Goal: Information Seeking & Learning: Check status

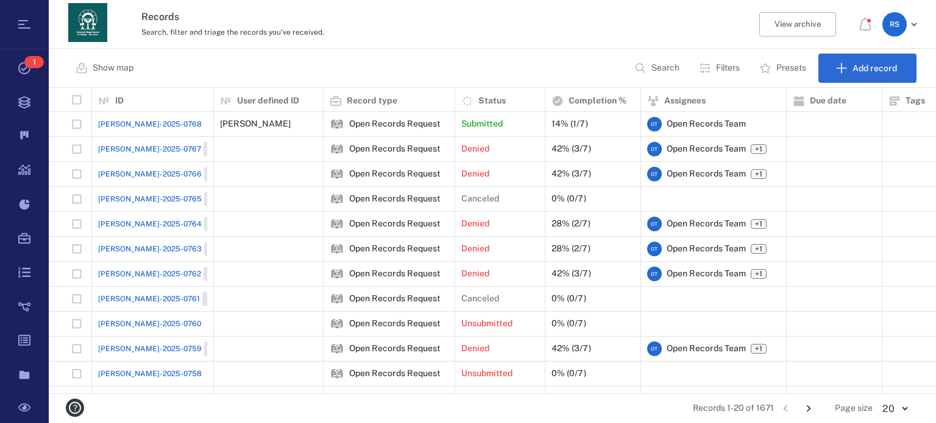
click at [668, 68] on p "Search" at bounding box center [665, 68] width 28 height 12
click at [617, 59] on input "text" at bounding box center [611, 68] width 85 height 26
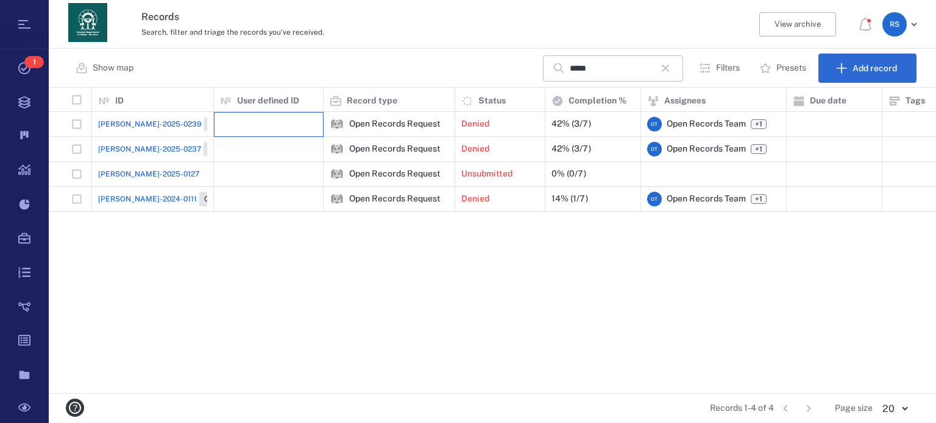
click at [232, 123] on div at bounding box center [268, 124] width 97 height 24
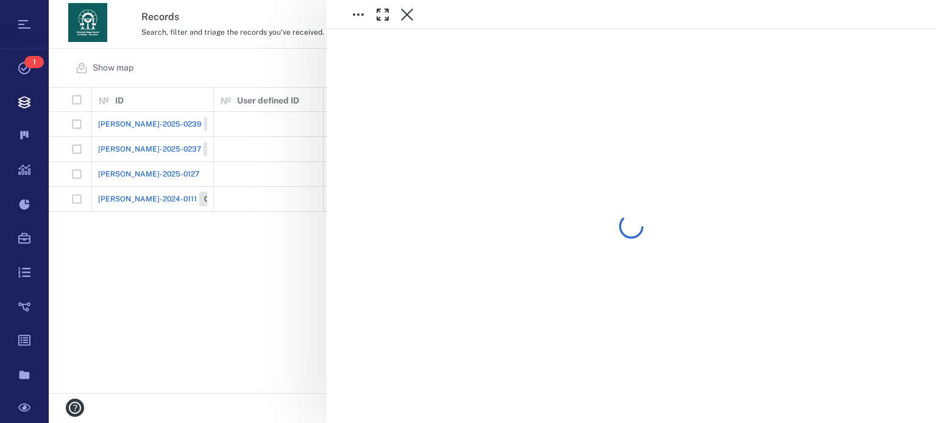
click at [232, 123] on div at bounding box center [492, 211] width 887 height 423
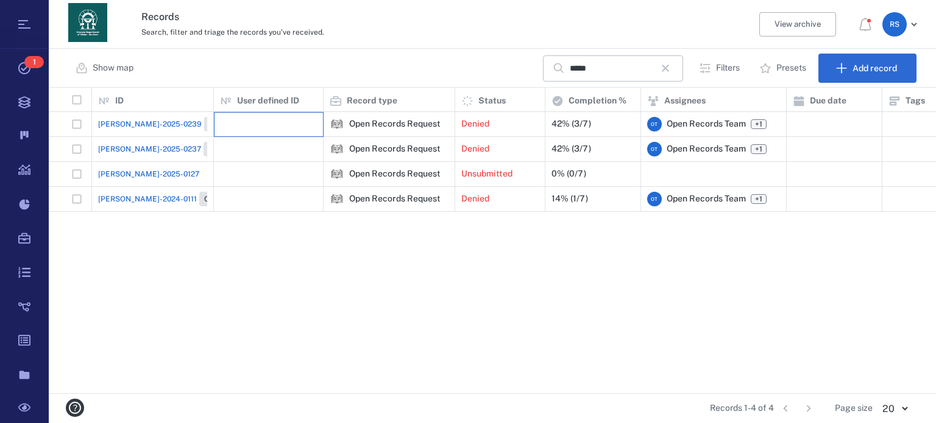
click at [232, 123] on div at bounding box center [268, 124] width 97 height 24
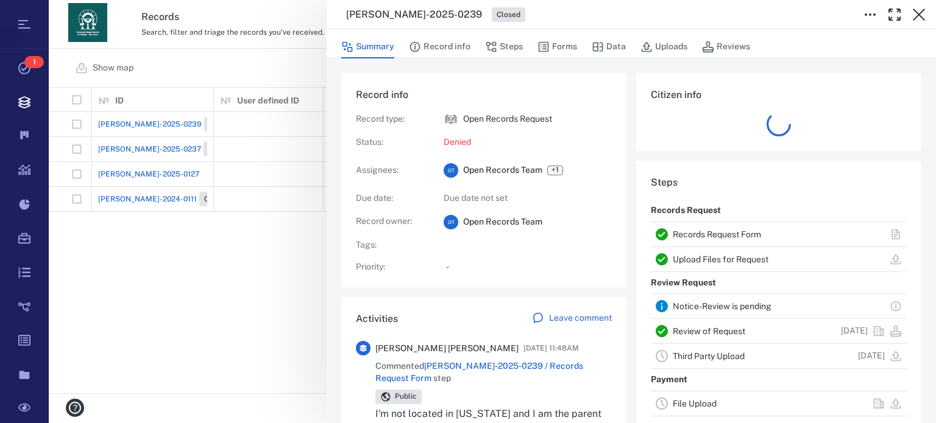
click at [270, 146] on div "[PERSON_NAME]-2025-0239 Closed Summary Record info Steps Forms Data Uploads Rev…" at bounding box center [492, 211] width 887 height 423
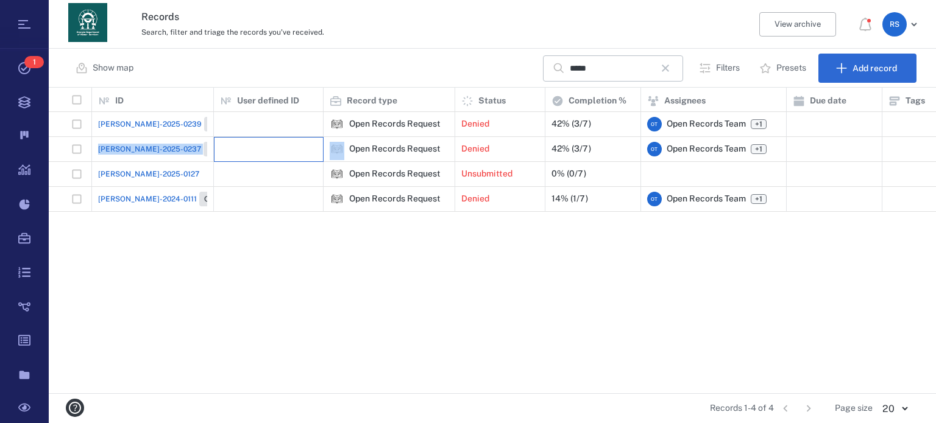
click at [270, 146] on div at bounding box center [268, 149] width 97 height 24
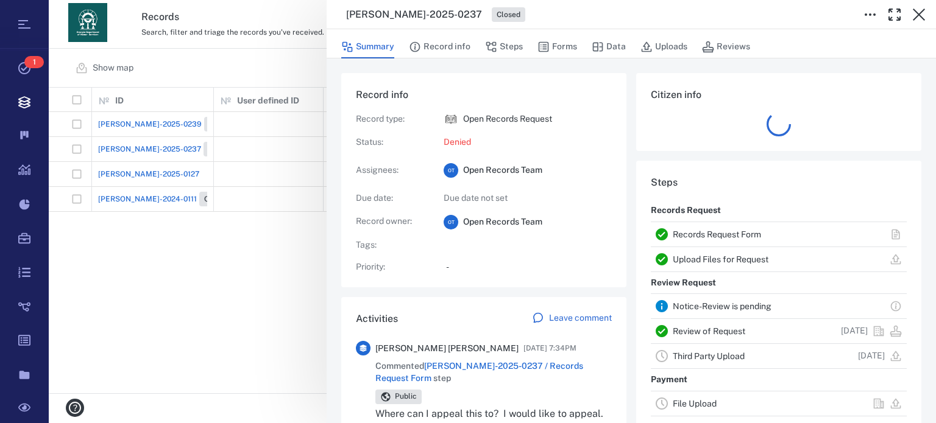
click at [266, 189] on div "[PERSON_NAME]-2025-0237 Closed Summary Record info Steps Forms Data Uploads Rev…" at bounding box center [492, 211] width 887 height 423
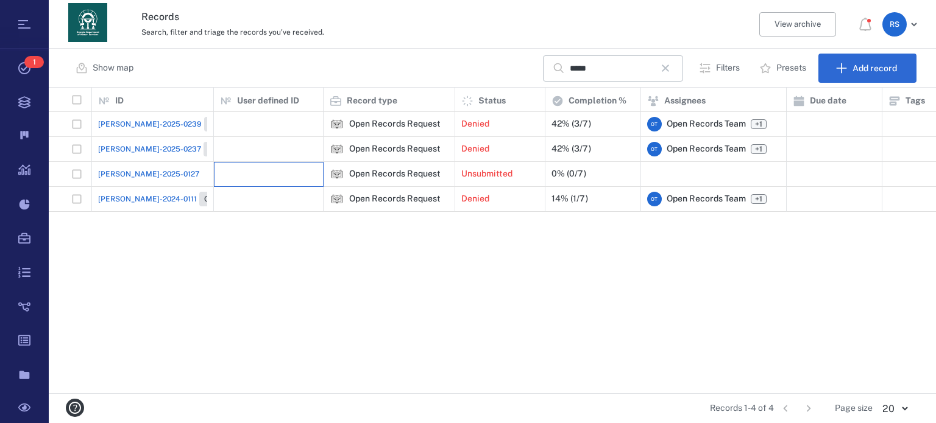
click at [271, 174] on div at bounding box center [268, 174] width 97 height 24
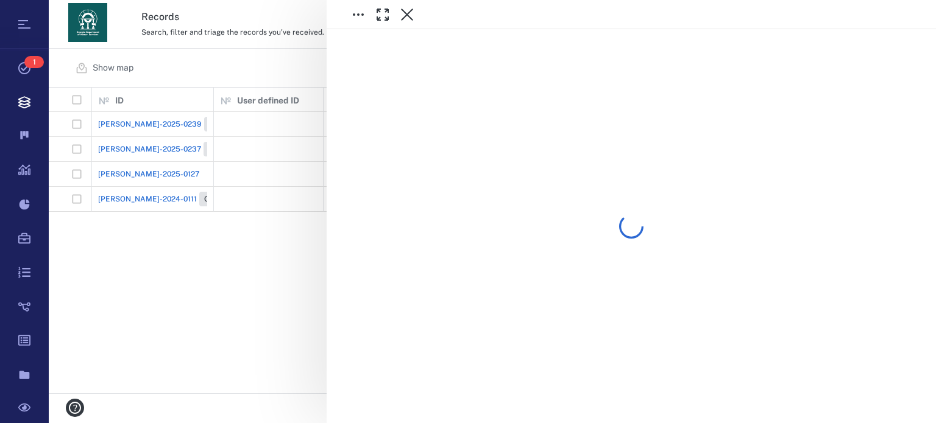
click at [271, 174] on div at bounding box center [492, 211] width 887 height 423
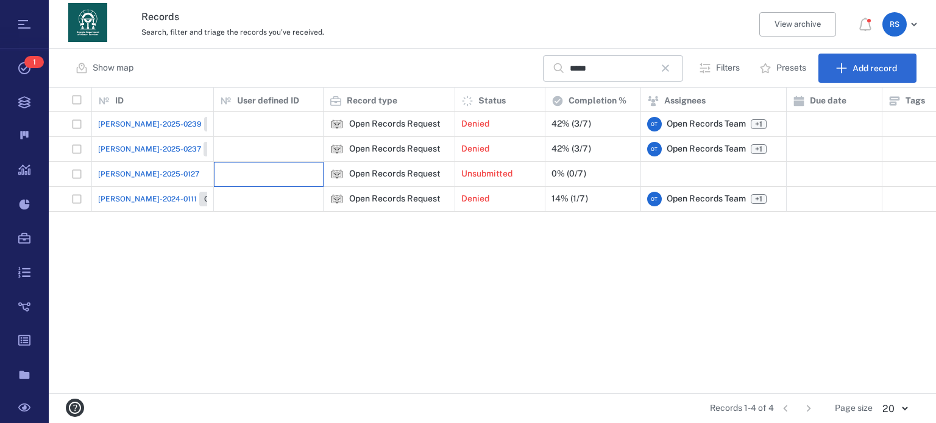
click at [274, 175] on div at bounding box center [268, 174] width 97 height 24
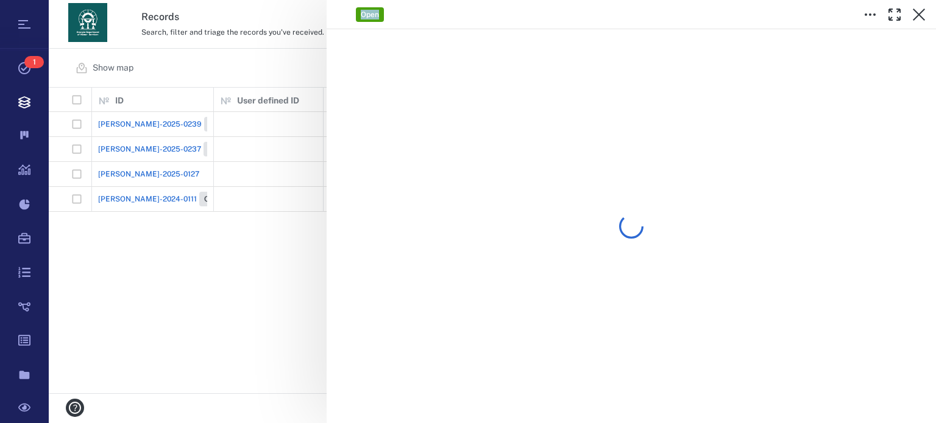
click at [274, 175] on div "Open" at bounding box center [492, 211] width 887 height 423
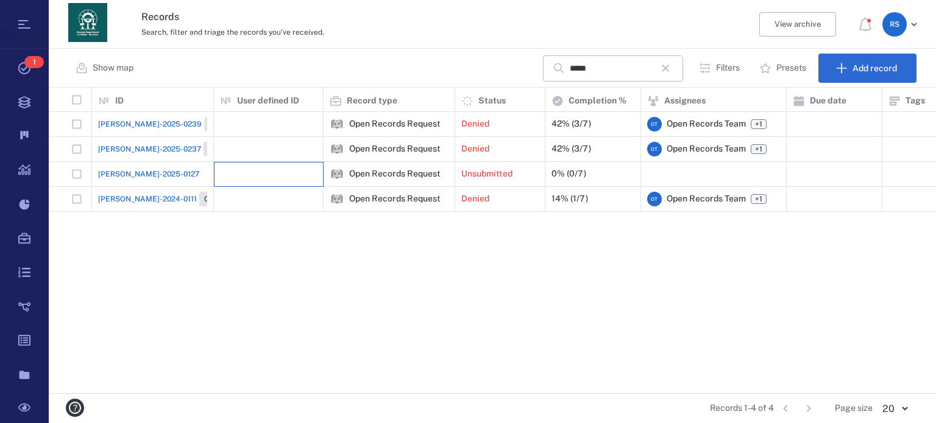
click at [274, 175] on div at bounding box center [268, 174] width 97 height 24
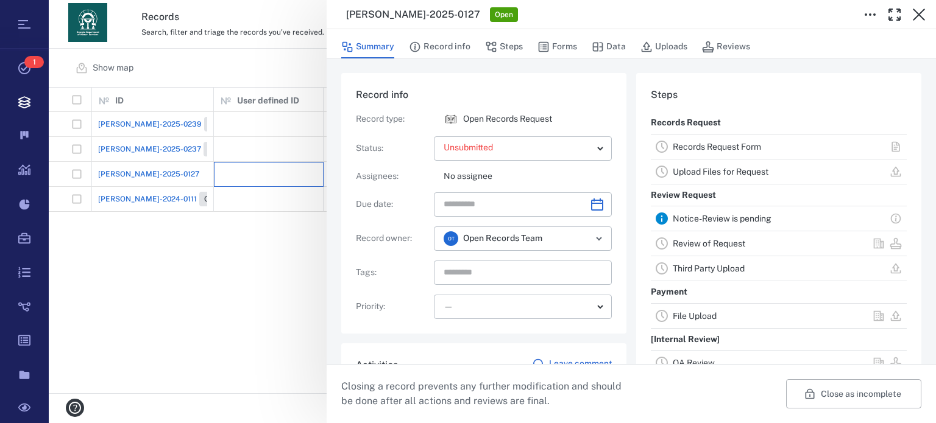
scroll to position [256, 0]
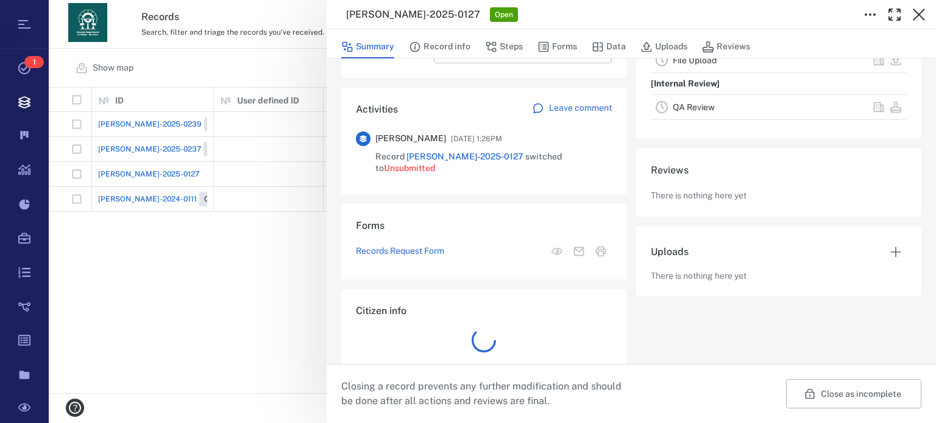
click at [283, 200] on div "**********" at bounding box center [492, 211] width 887 height 423
click at [284, 199] on div at bounding box center [268, 199] width 97 height 24
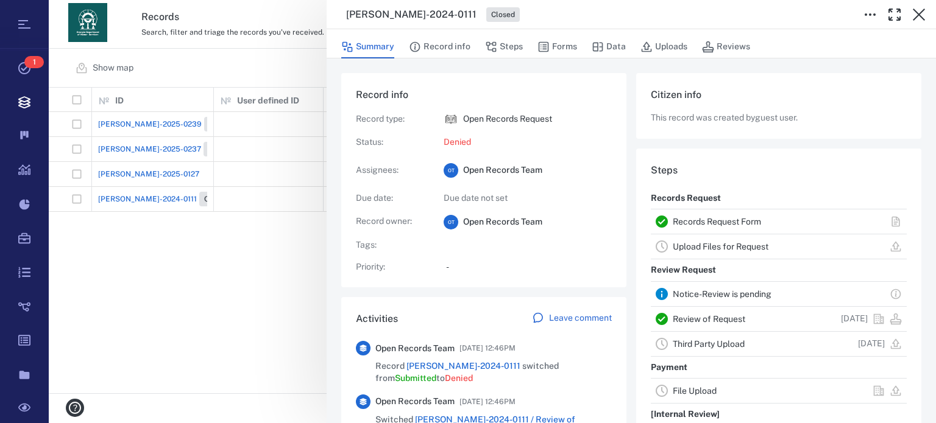
click at [923, 11] on icon "button" at bounding box center [918, 14] width 15 height 15
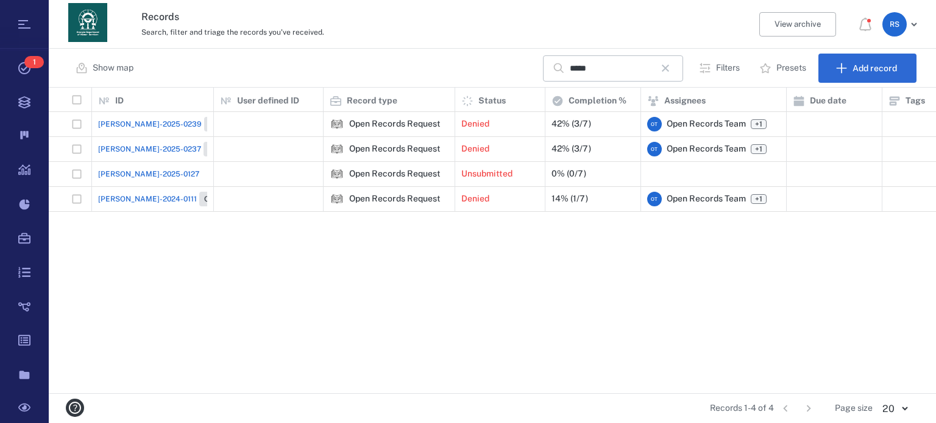
click at [121, 200] on span "[PERSON_NAME]-2024-0111" at bounding box center [147, 199] width 99 height 11
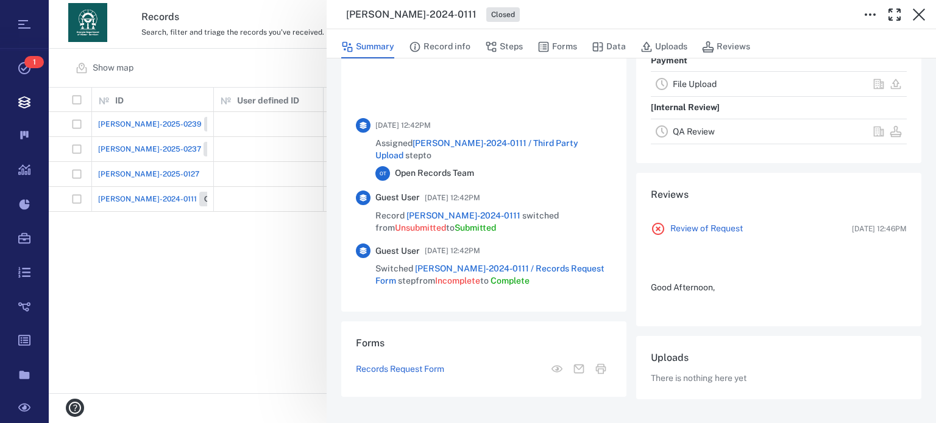
scroll to position [587, 0]
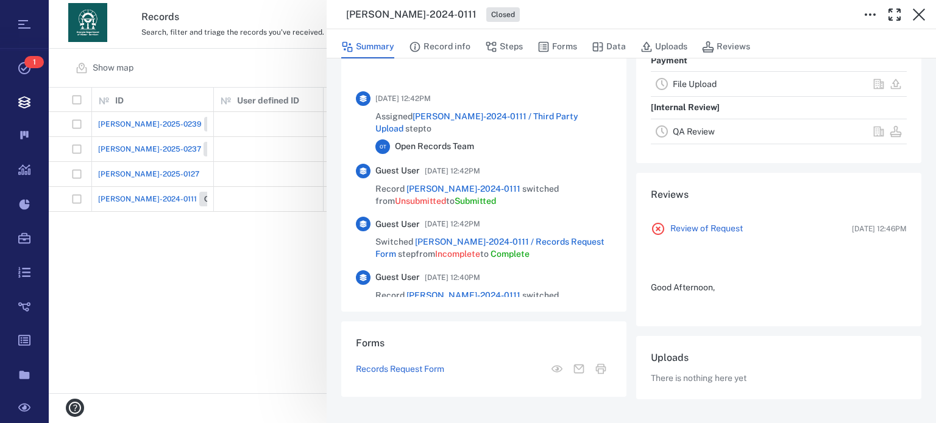
drag, startPoint x: 923, startPoint y: 16, endPoint x: 914, endPoint y: 16, distance: 9.1
click at [921, 16] on icon "button" at bounding box center [918, 14] width 15 height 15
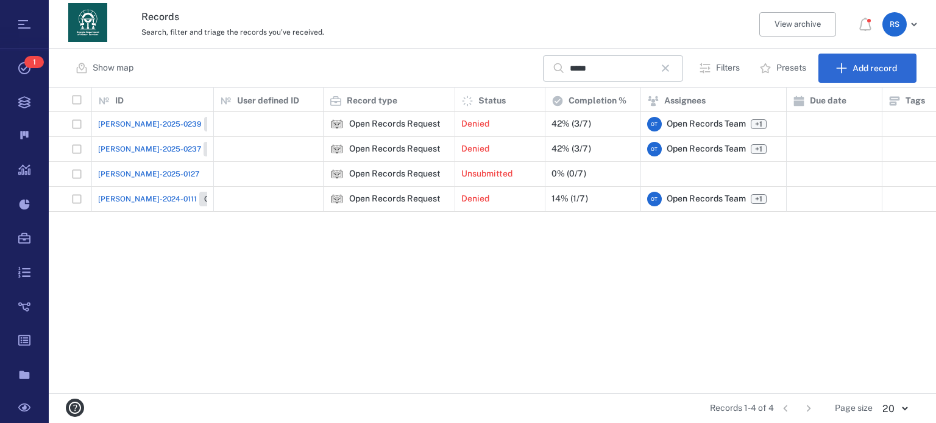
click at [121, 197] on span "[PERSON_NAME]-2024-0111" at bounding box center [147, 199] width 99 height 11
click at [100, 203] on span "[PERSON_NAME]-2024-0111" at bounding box center [147, 199] width 99 height 11
click at [117, 198] on span "[PERSON_NAME]-2024-0111" at bounding box center [147, 199] width 99 height 11
click at [596, 69] on input "*****" at bounding box center [611, 68] width 85 height 26
drag, startPoint x: 582, startPoint y: 69, endPoint x: 526, endPoint y: 77, distance: 56.0
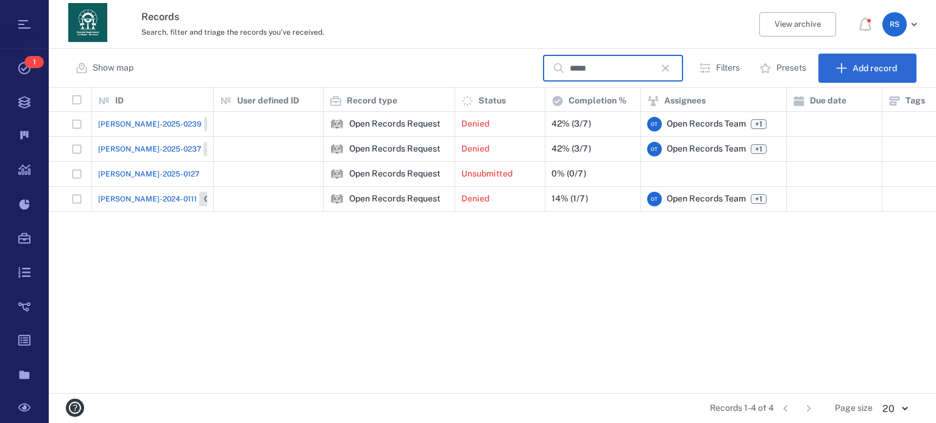
click at [525, 83] on div "Show map ***** ​ Filters Presets Add record" at bounding box center [492, 68] width 887 height 39
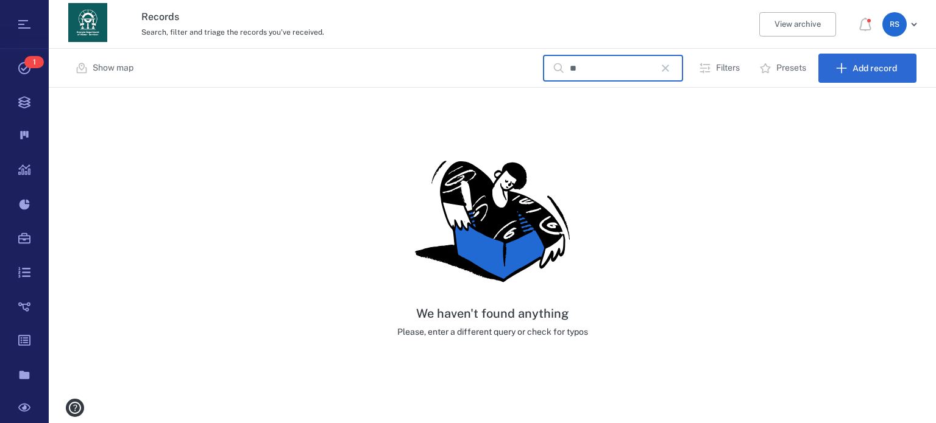
type input "*"
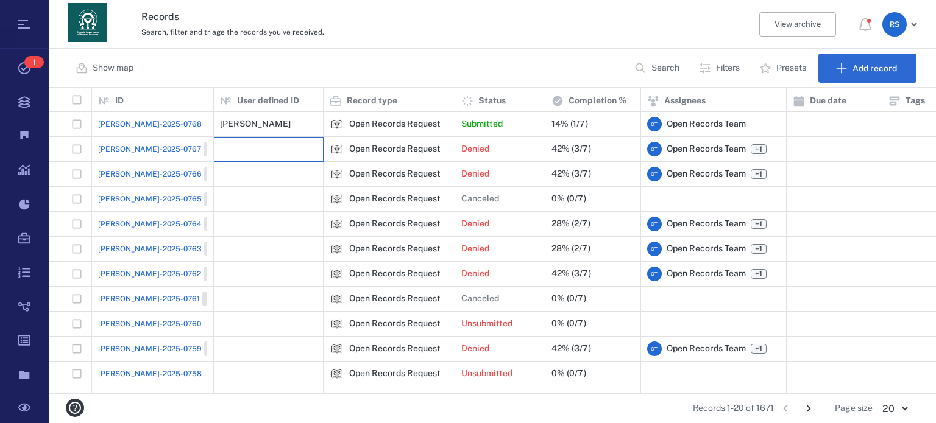
click at [235, 141] on div at bounding box center [268, 149] width 97 height 24
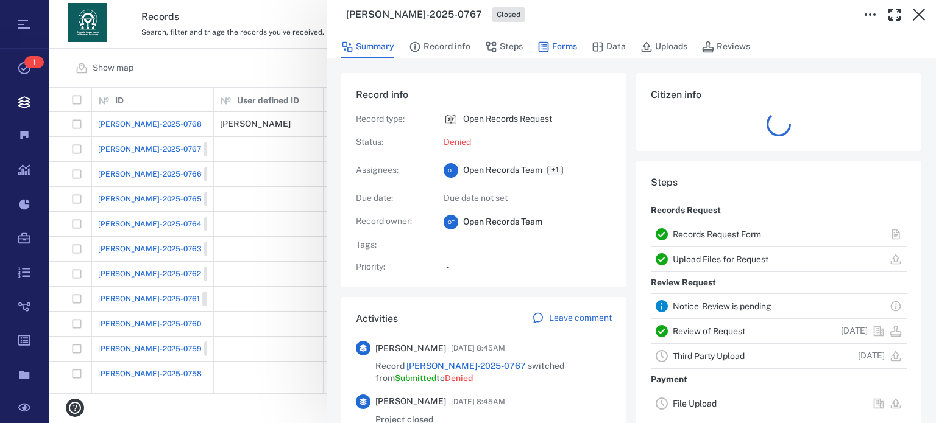
click at [568, 46] on button "Forms" at bounding box center [557, 46] width 40 height 23
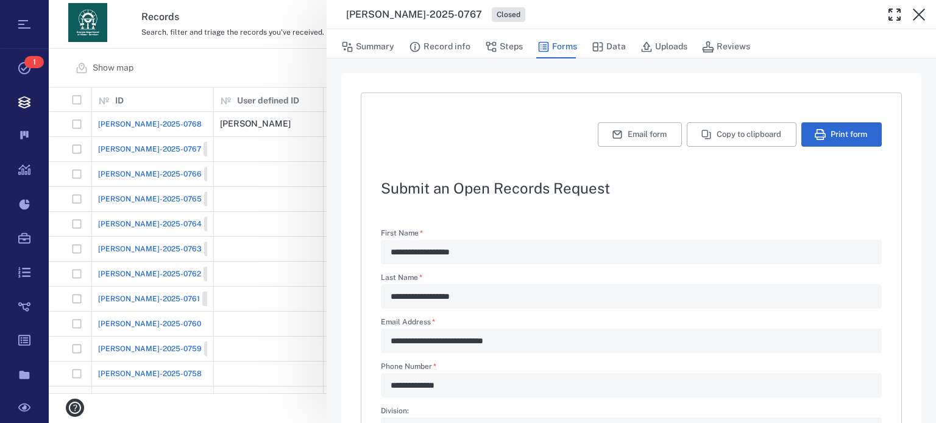
type textarea "*"
click at [268, 149] on div "**********" at bounding box center [492, 211] width 887 height 423
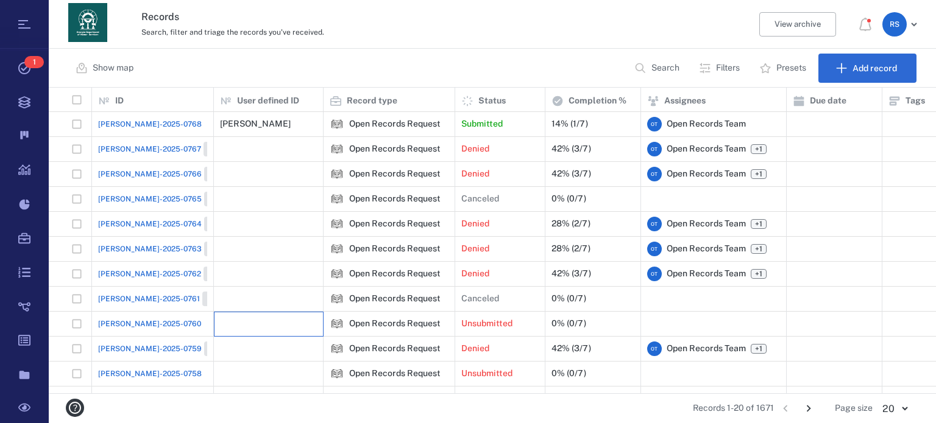
click at [252, 321] on div at bounding box center [268, 324] width 97 height 24
click at [239, 319] on div at bounding box center [268, 324] width 97 height 24
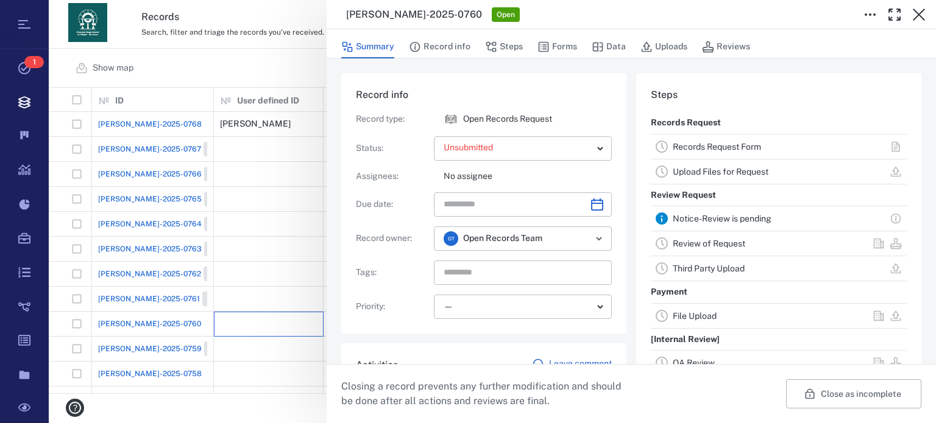
scroll to position [244, 0]
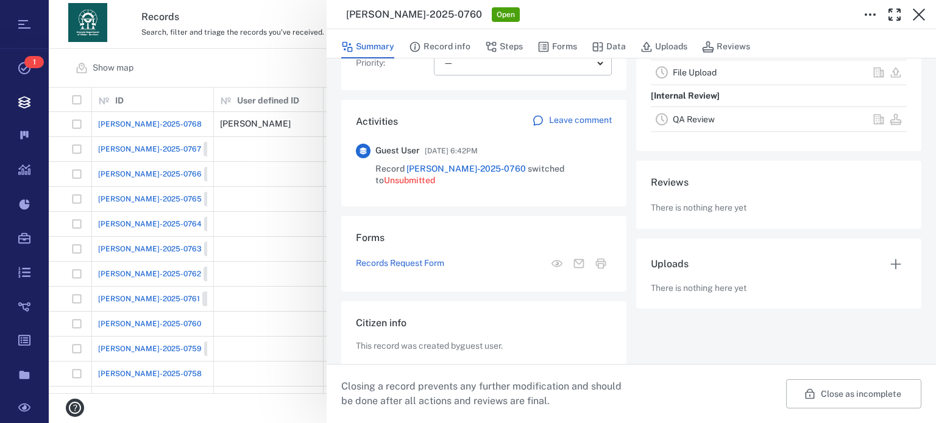
click at [278, 353] on div "**********" at bounding box center [492, 211] width 887 height 423
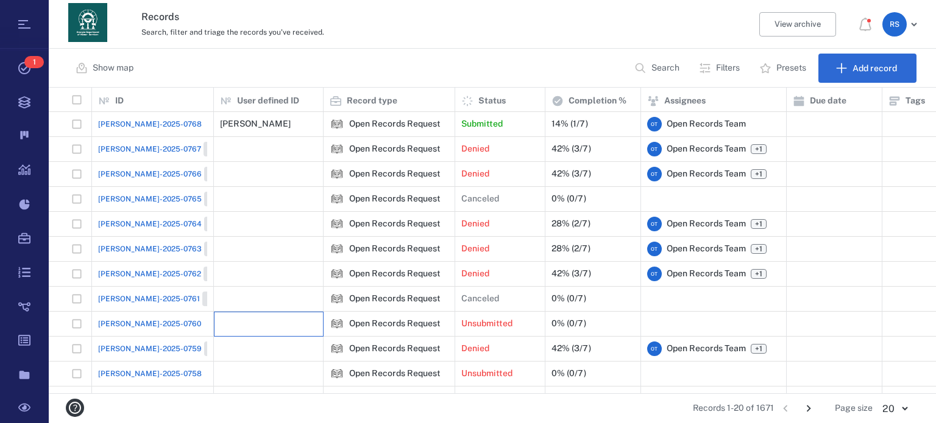
scroll to position [24, 0]
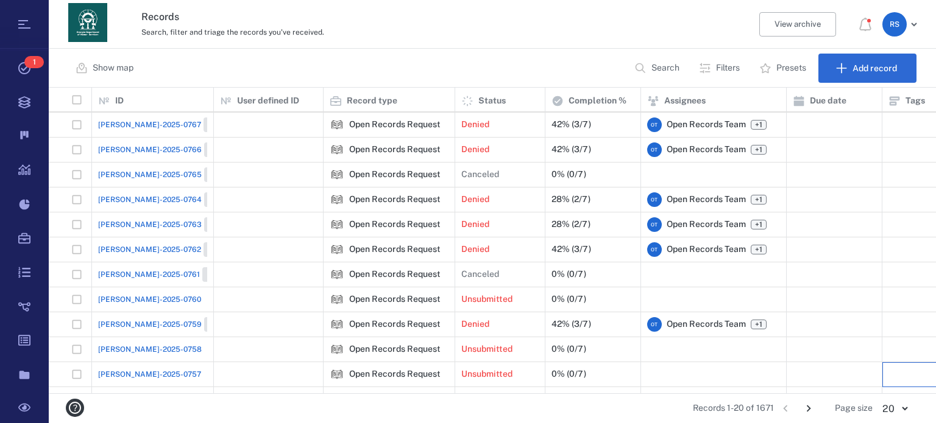
click at [923, 376] on div at bounding box center [929, 374] width 83 height 24
click at [922, 376] on div at bounding box center [929, 374] width 83 height 24
click at [921, 376] on div at bounding box center [492, 211] width 887 height 423
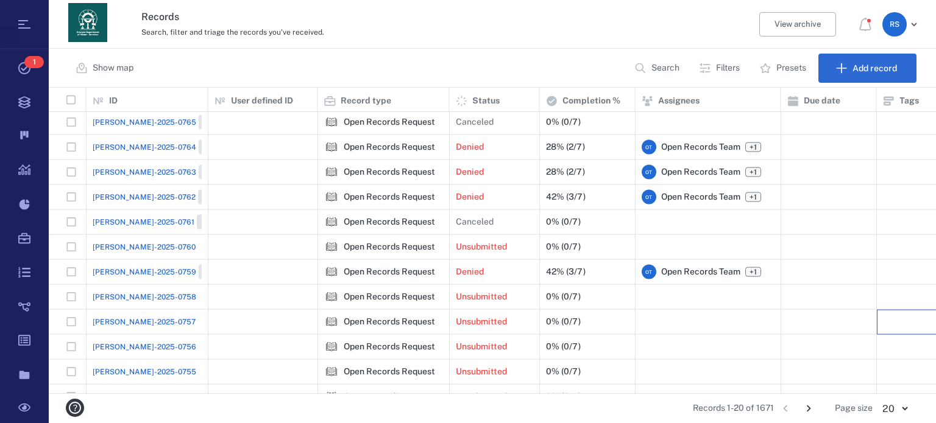
scroll to position [150, 5]
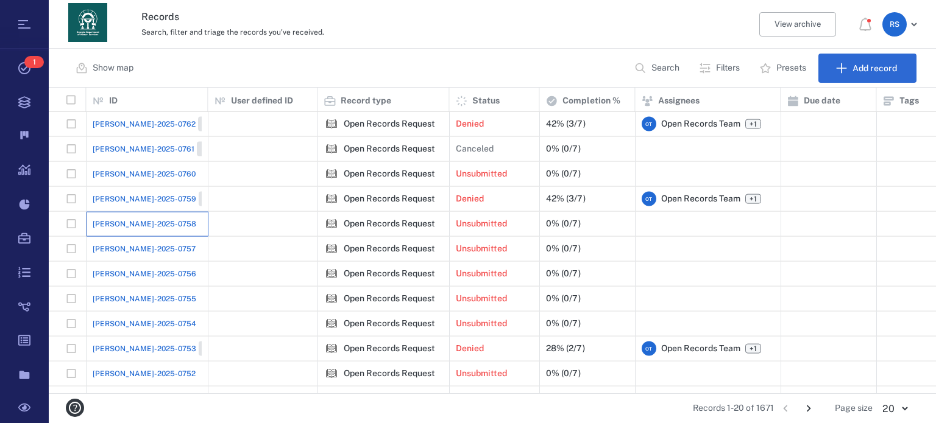
click at [175, 224] on div "[PERSON_NAME]-2025-0758" at bounding box center [147, 224] width 109 height 24
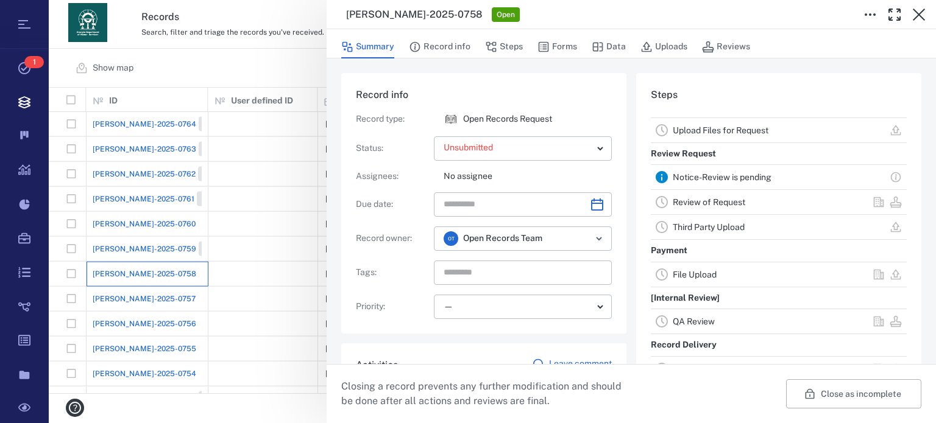
scroll to position [256, 0]
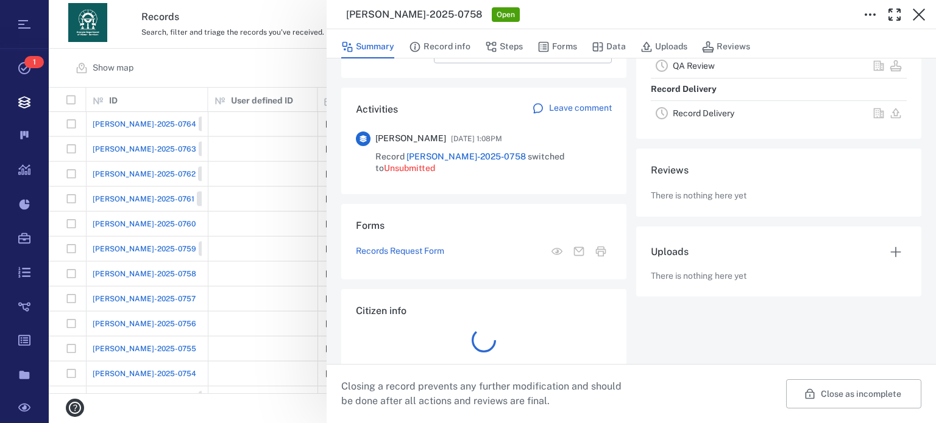
click at [175, 298] on div "**********" at bounding box center [492, 211] width 887 height 423
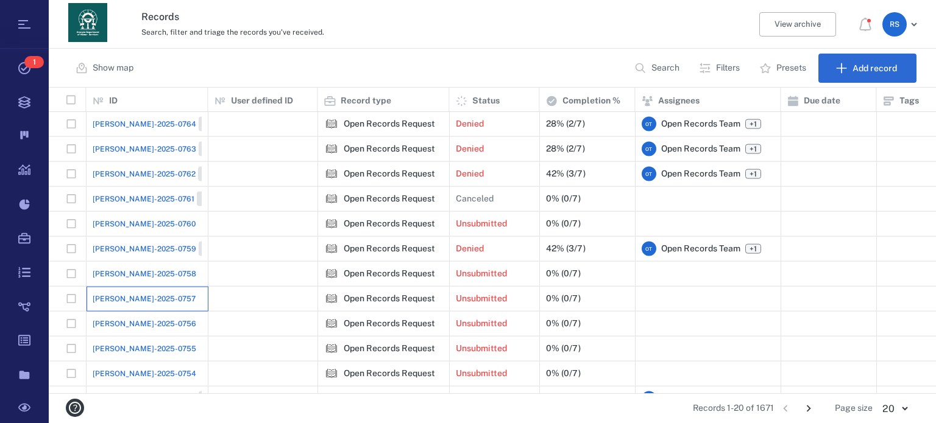
click at [175, 298] on div "[PERSON_NAME]-2025-0757" at bounding box center [147, 299] width 109 height 24
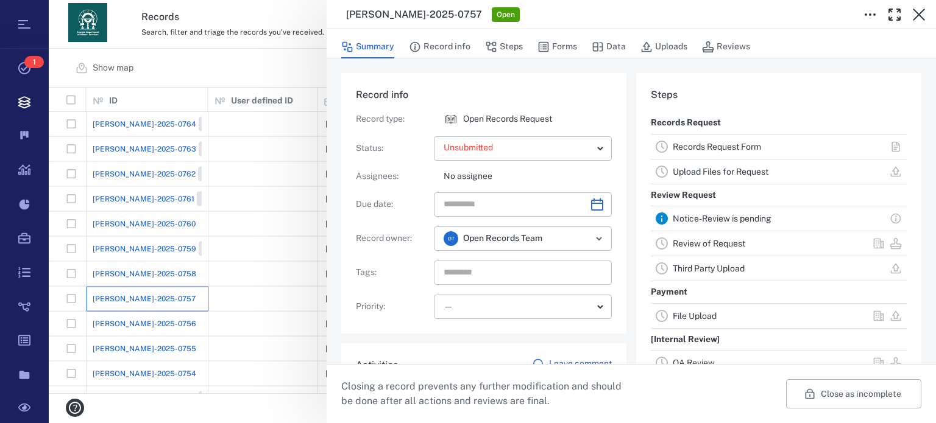
scroll to position [270, 0]
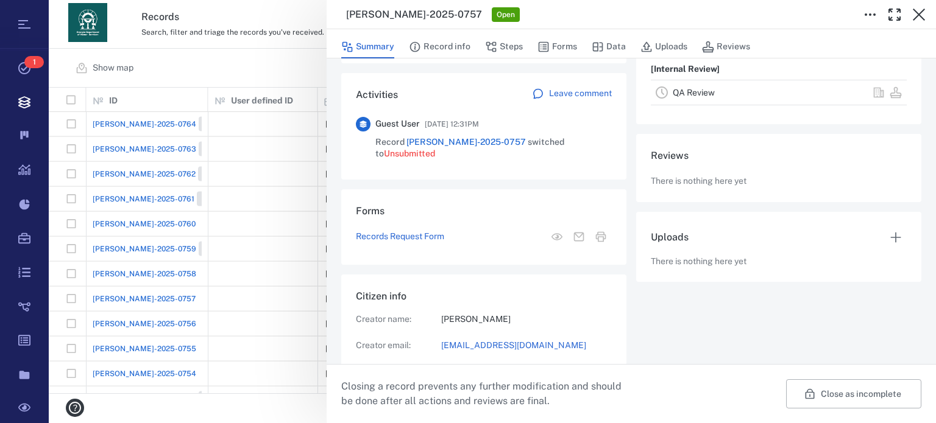
click at [183, 321] on div "**********" at bounding box center [492, 211] width 887 height 423
click at [183, 319] on div "[PERSON_NAME]-2025-0756" at bounding box center [147, 324] width 109 height 24
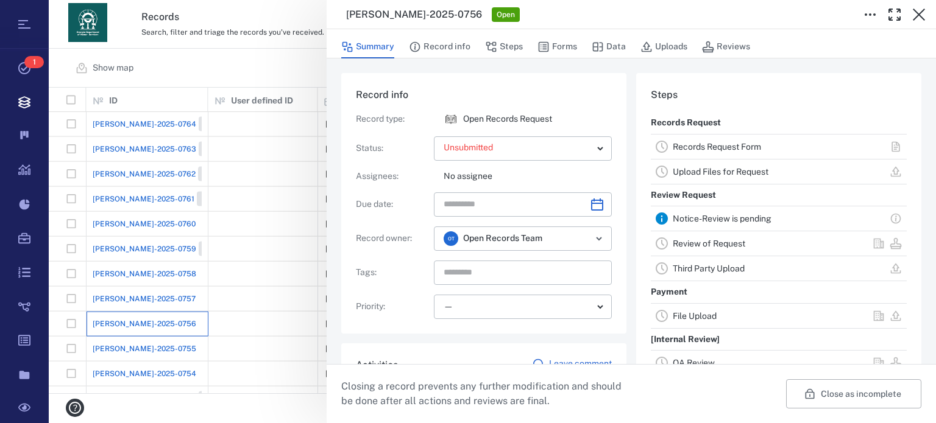
scroll to position [244, 0]
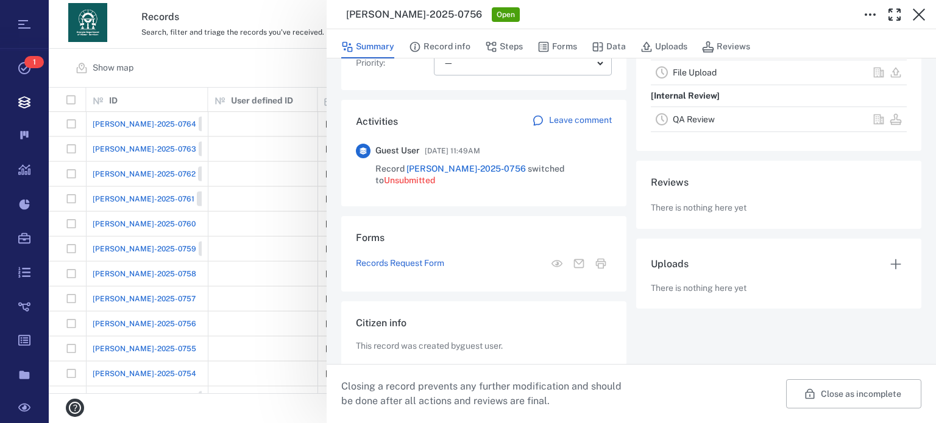
click at [191, 348] on div "**********" at bounding box center [492, 211] width 887 height 423
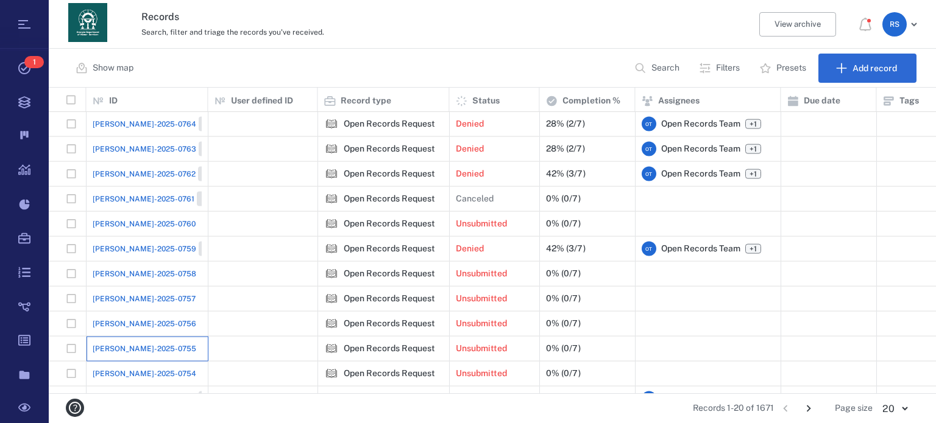
click at [191, 348] on div "[PERSON_NAME]-2025-0755" at bounding box center [147, 349] width 109 height 24
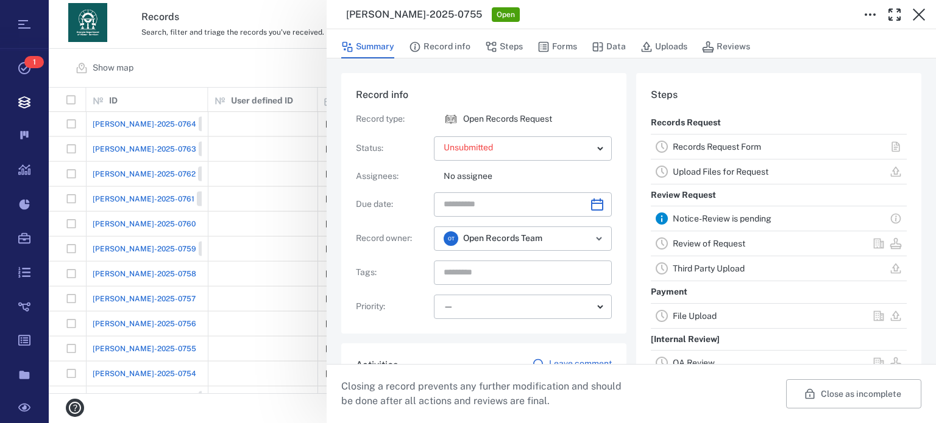
click at [191, 367] on div "**********" at bounding box center [492, 211] width 887 height 423
click at [191, 367] on div "[PERSON_NAME]-2025-0754" at bounding box center [147, 374] width 109 height 24
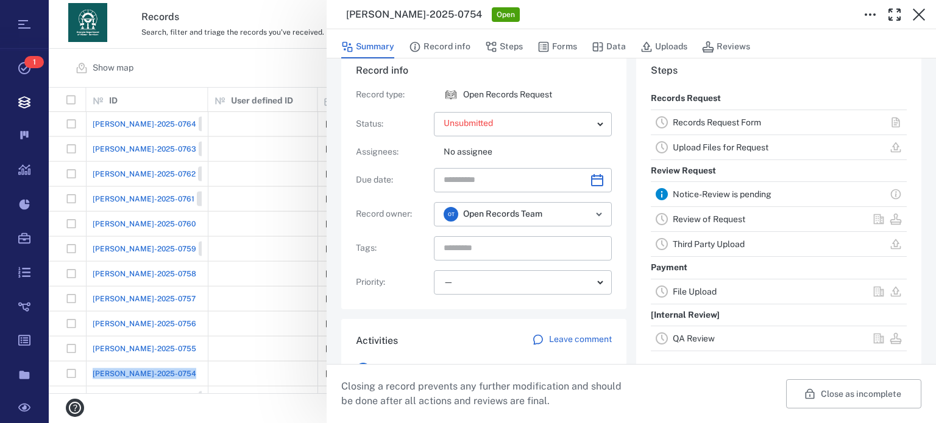
scroll to position [49, 0]
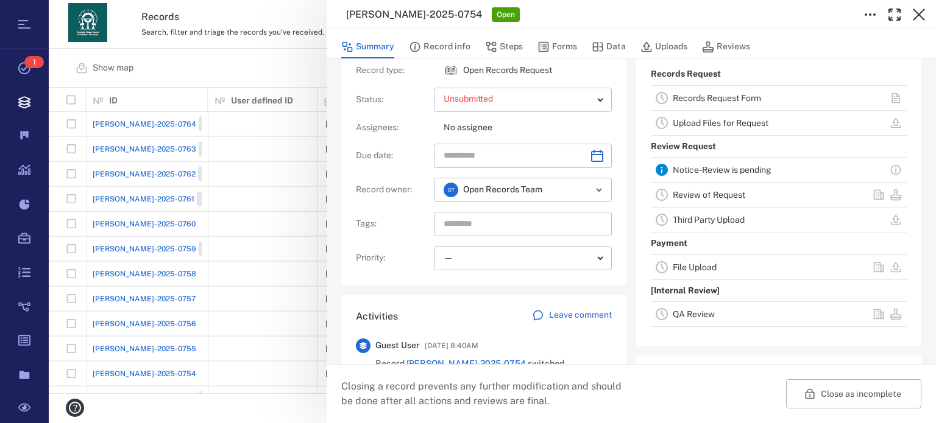
click at [914, 417] on div "Close as incomplete Closing a record prevents any further modification and shou…" at bounding box center [630, 393] width 609 height 59
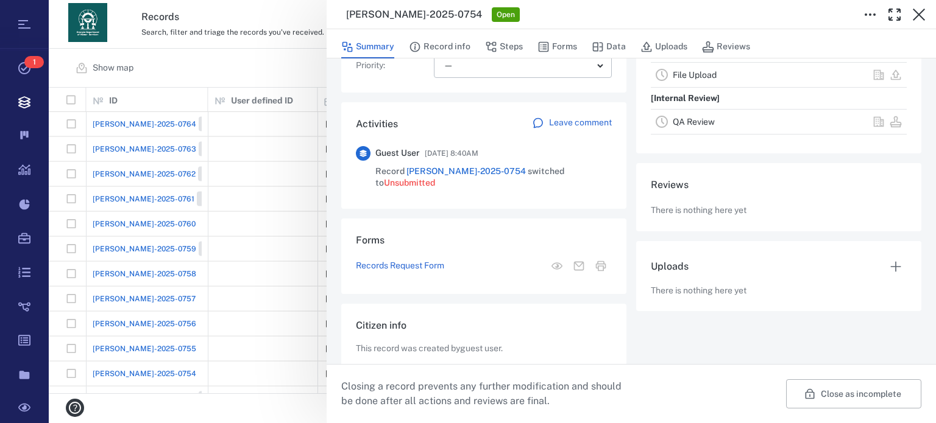
scroll to position [244, 0]
click at [912, 13] on icon "button" at bounding box center [918, 14] width 15 height 15
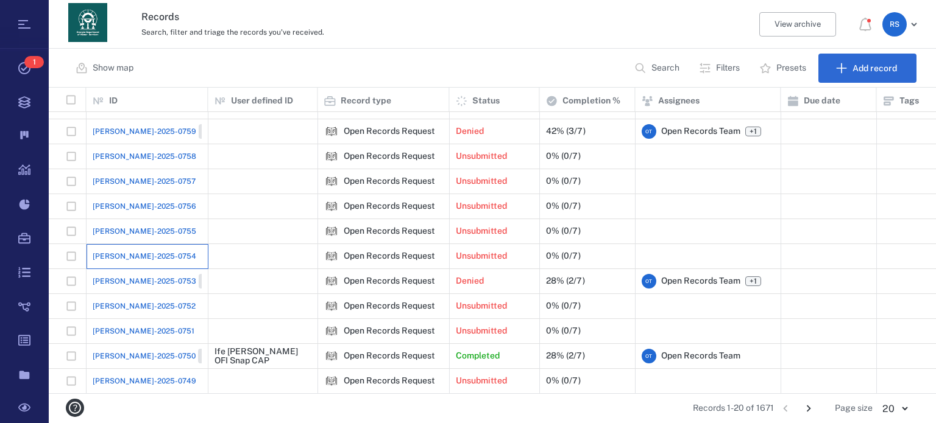
scroll to position [224, 5]
click at [808, 407] on icon "Go to next page" at bounding box center [808, 408] width 13 height 13
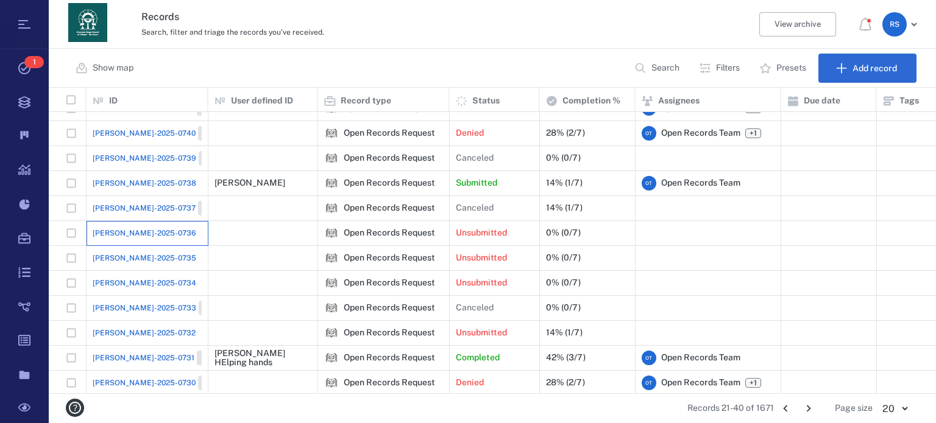
click at [183, 233] on div "[PERSON_NAME]-2025-0736" at bounding box center [147, 233] width 109 height 24
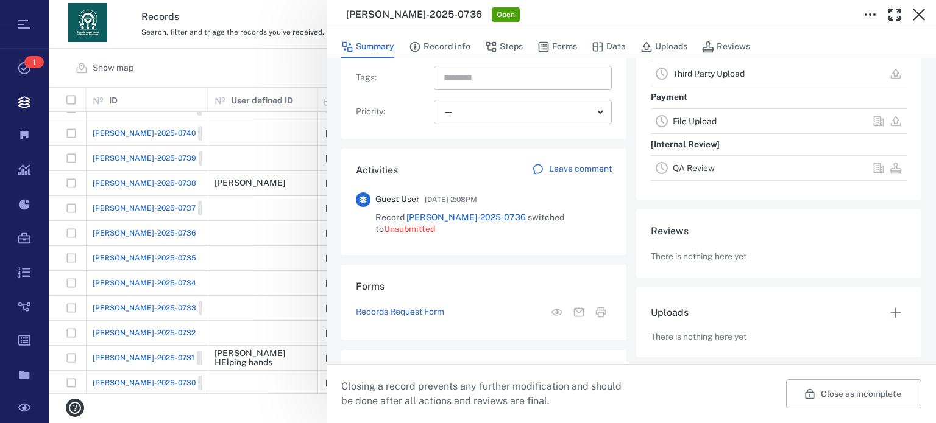
scroll to position [244, 0]
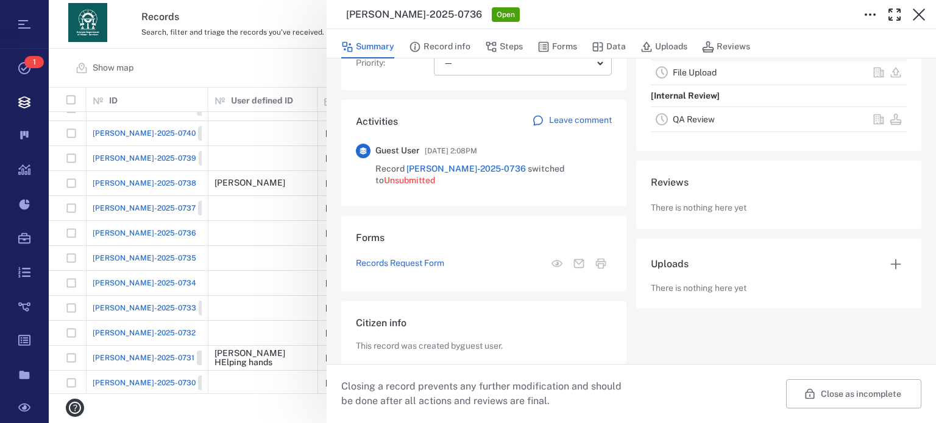
click at [278, 333] on div "**********" at bounding box center [492, 211] width 887 height 423
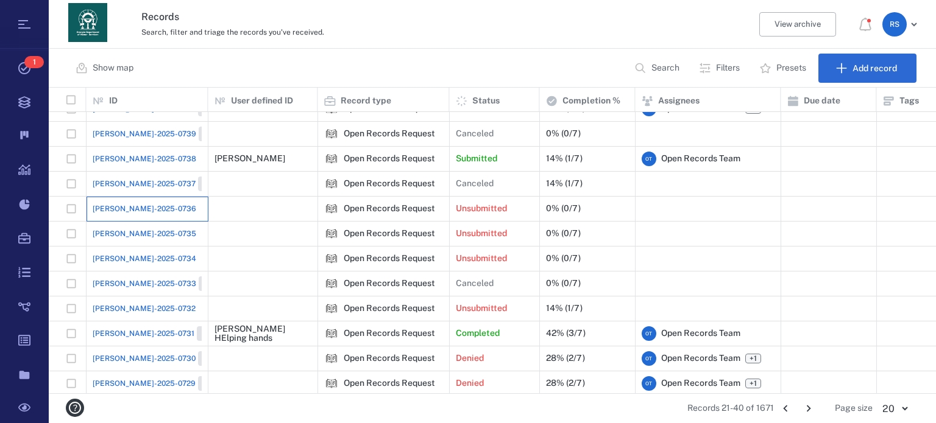
scroll to position [258, 5]
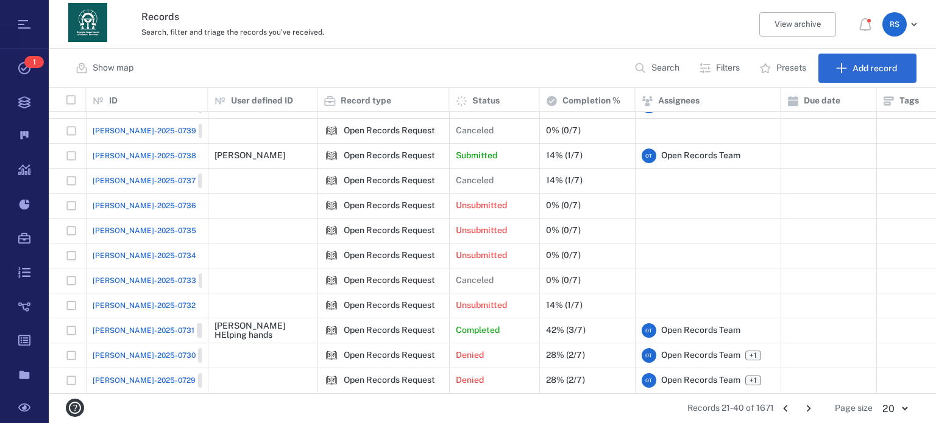
click at [811, 407] on icon "Go to next page" at bounding box center [808, 408] width 13 height 13
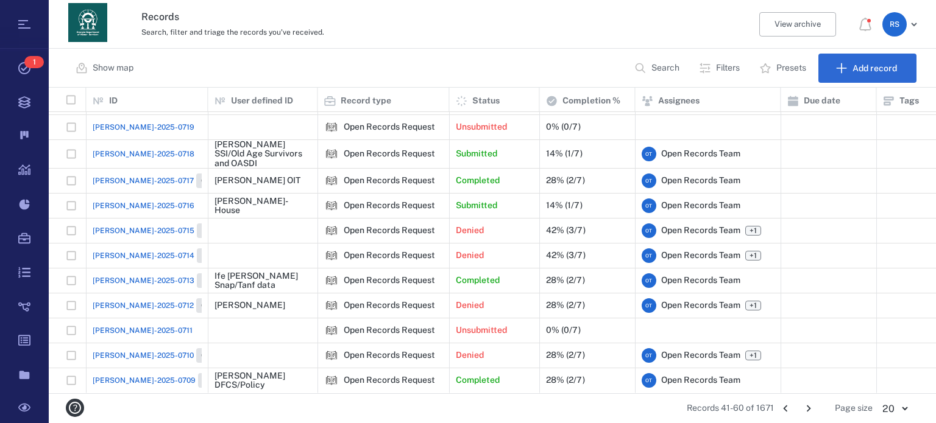
scroll to position [269, 5]
click at [811, 408] on icon "Go to next page" at bounding box center [808, 408] width 13 height 13
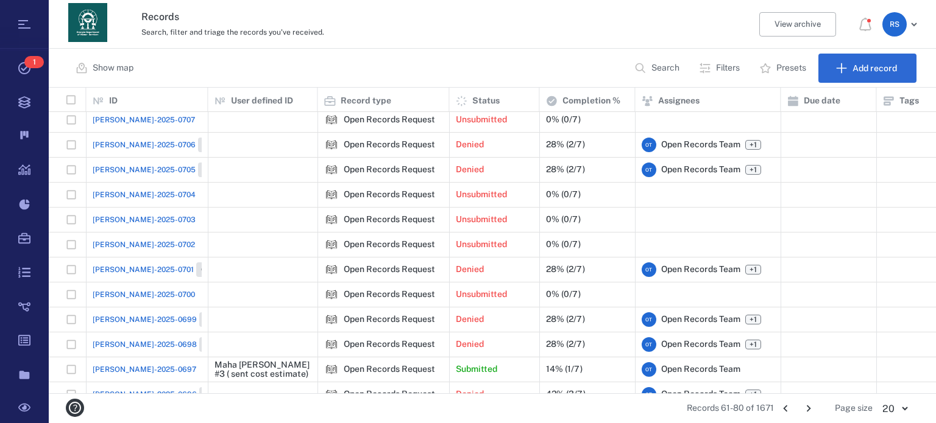
scroll to position [0, 5]
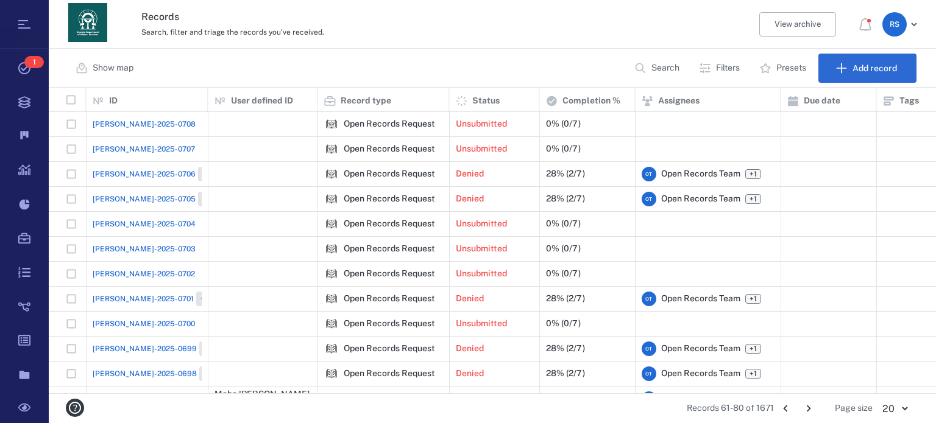
click at [642, 64] on icon "button" at bounding box center [640, 68] width 12 height 12
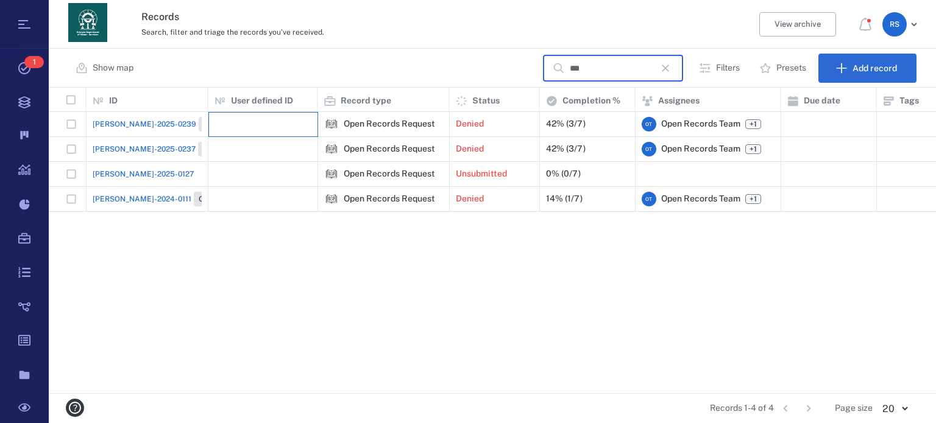
click at [244, 125] on div at bounding box center [262, 124] width 97 height 24
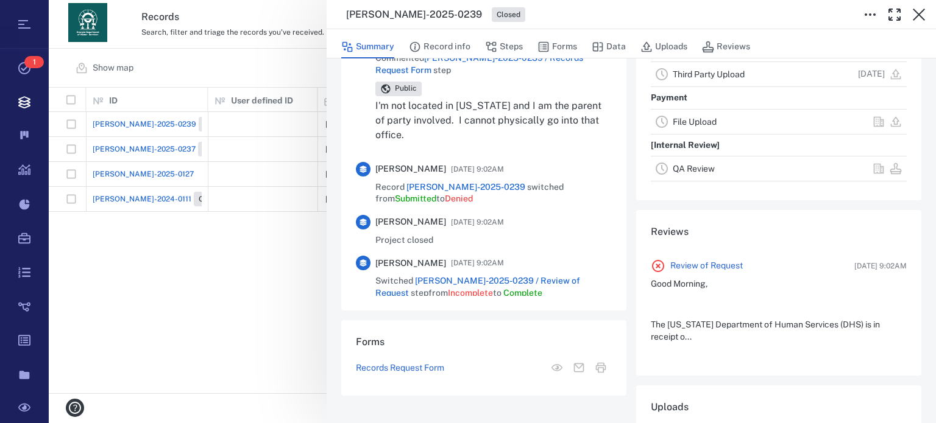
scroll to position [325, 0]
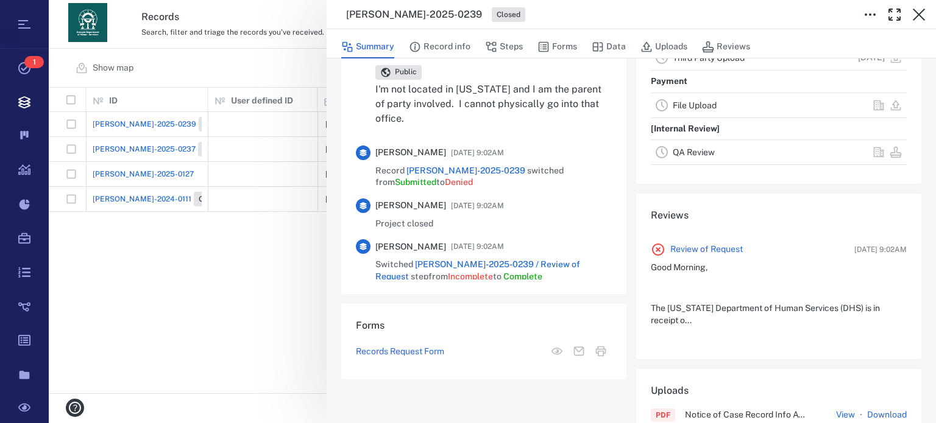
click at [261, 152] on div "[PERSON_NAME]-2025-0239 Closed Summary Record info Steps Forms Data Uploads Rev…" at bounding box center [492, 211] width 887 height 423
click at [257, 152] on div "[PERSON_NAME]-2025-0239 Closed Summary Record info Steps Forms Data Uploads Rev…" at bounding box center [492, 211] width 887 height 423
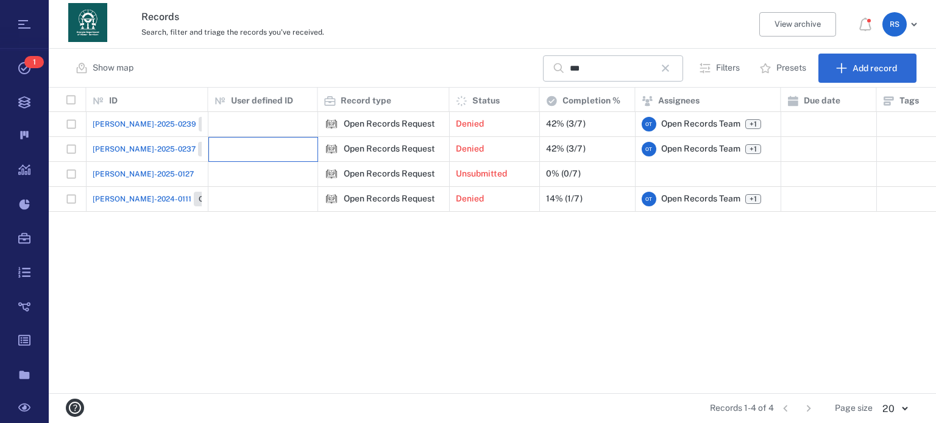
click at [241, 153] on div at bounding box center [262, 149] width 97 height 24
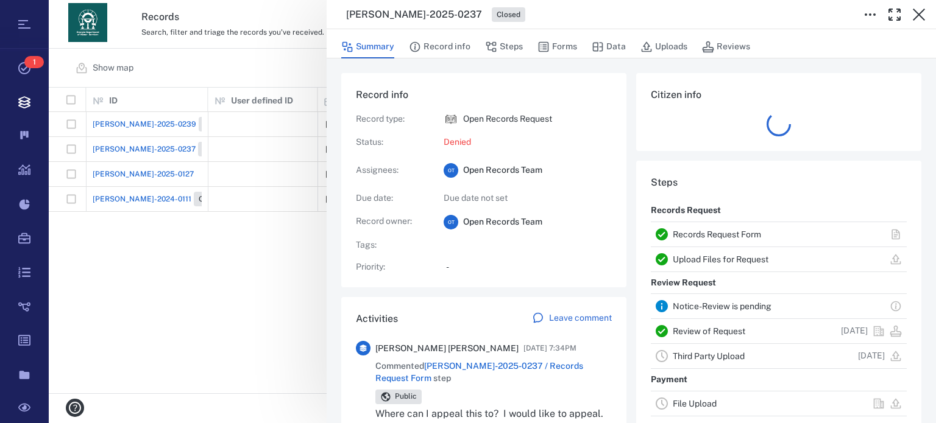
click at [280, 173] on div "[PERSON_NAME]-2025-0237 Closed Summary Record info Steps Forms Data Uploads Rev…" at bounding box center [492, 211] width 887 height 423
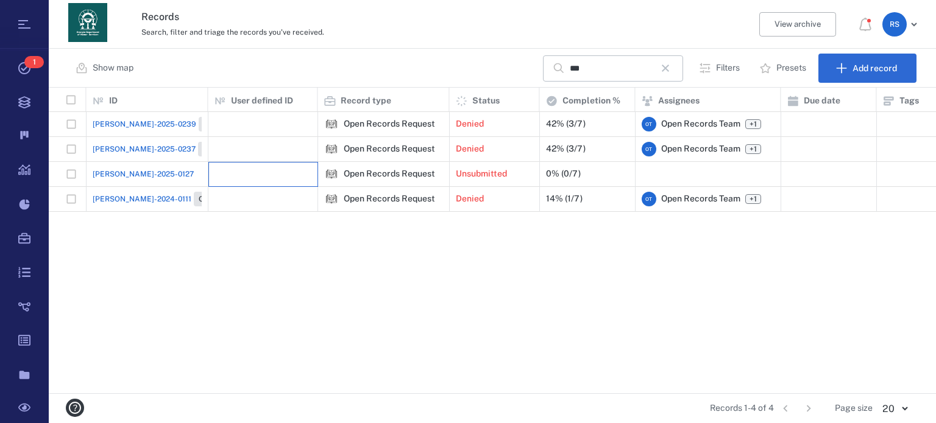
click at [280, 173] on div at bounding box center [262, 174] width 97 height 24
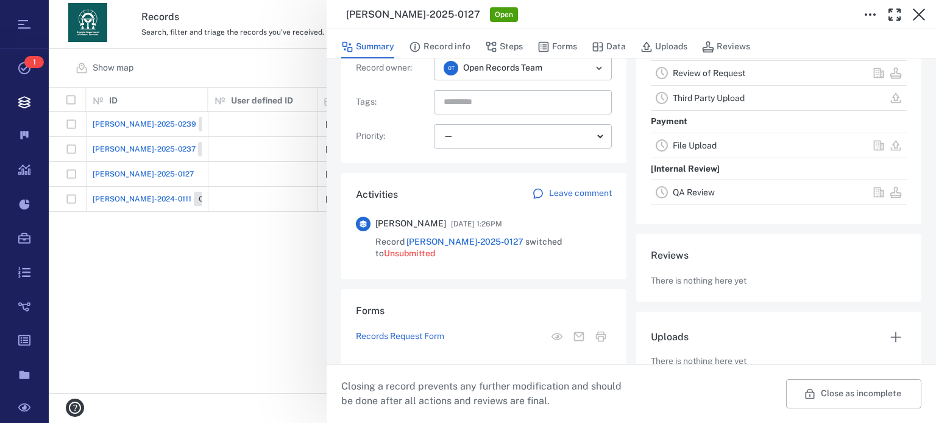
scroll to position [219, 0]
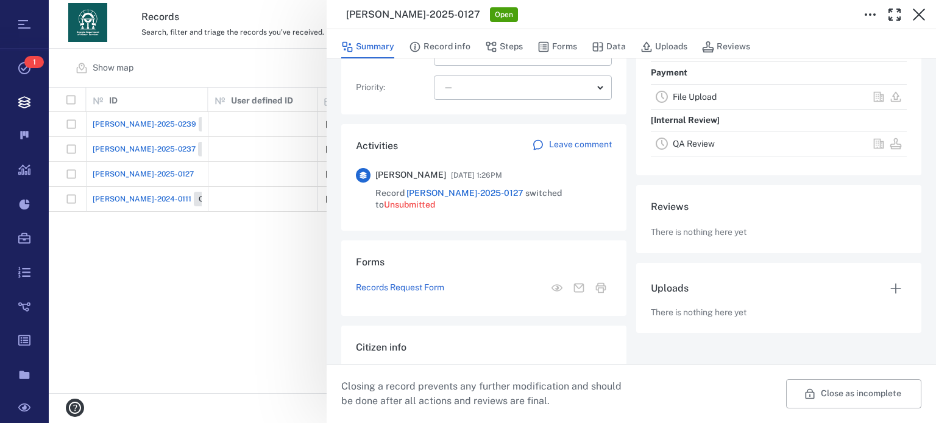
click at [260, 207] on div "**********" at bounding box center [492, 211] width 887 height 423
click at [261, 208] on div "**********" at bounding box center [492, 211] width 887 height 423
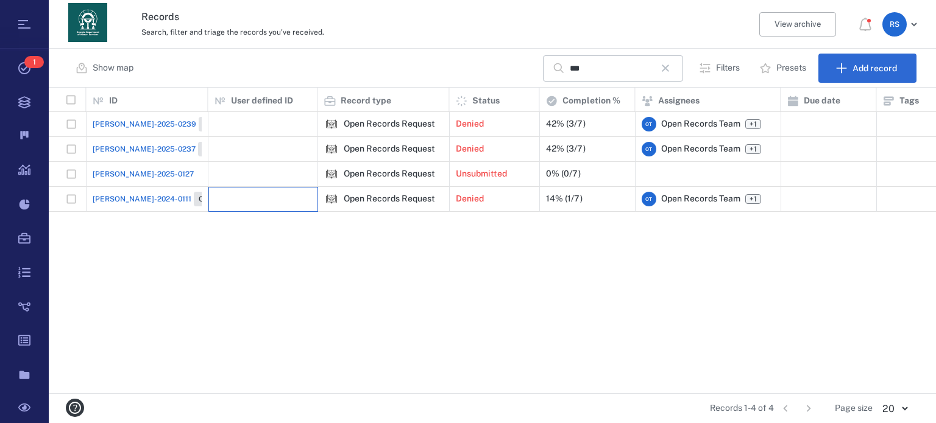
click at [280, 201] on div at bounding box center [262, 199] width 97 height 24
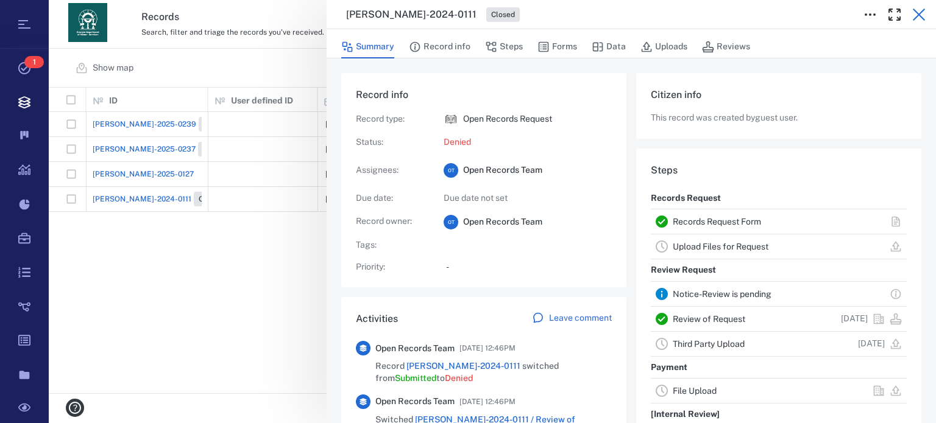
drag, startPoint x: 916, startPoint y: 13, endPoint x: 910, endPoint y: 14, distance: 6.1
click at [910, 14] on button "button" at bounding box center [918, 14] width 24 height 24
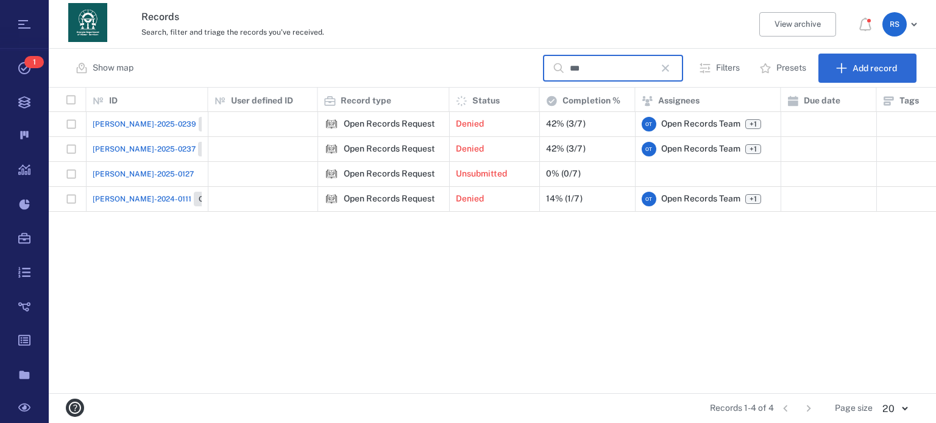
click at [600, 71] on input "***" at bounding box center [611, 68] width 85 height 26
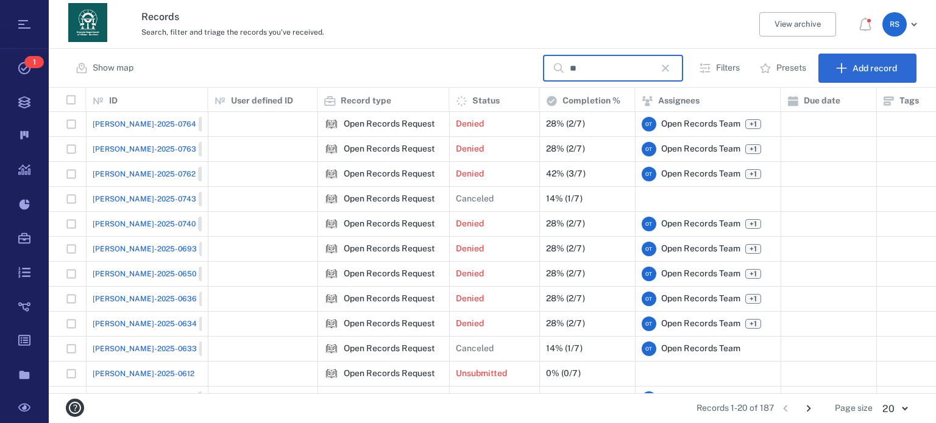
click at [115, 123] on span "[PERSON_NAME]-2025-0764" at bounding box center [145, 124] width 104 height 11
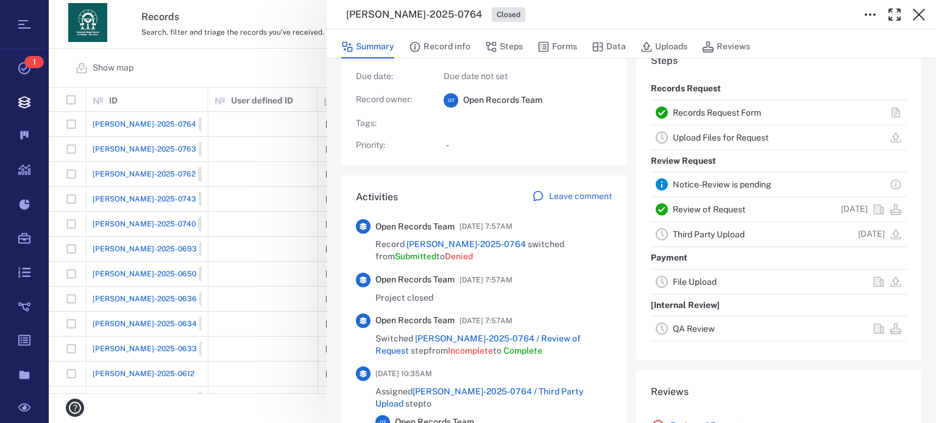
scroll to position [202, 0]
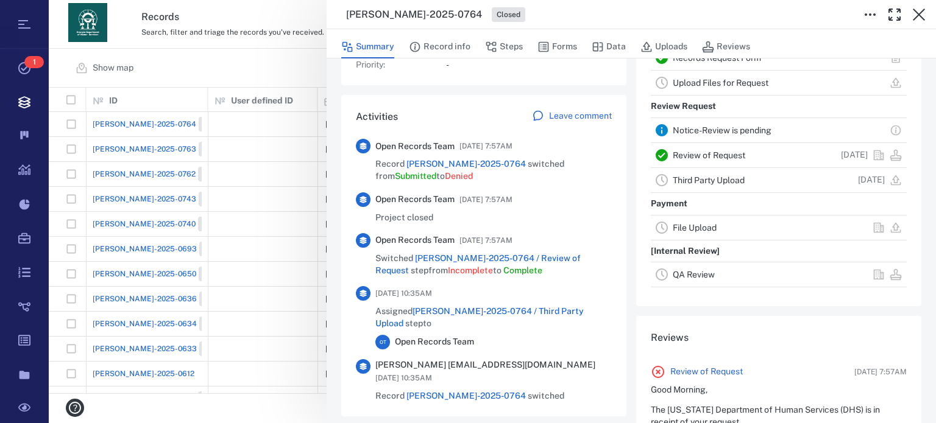
click at [127, 149] on div "[PERSON_NAME]-2025-0764 Closed Summary Record info Steps Forms Data Uploads Rev…" at bounding box center [492, 211] width 887 height 423
click at [129, 148] on div "[PERSON_NAME]-2025-0764 Closed Summary Record info Steps Forms Data Uploads Rev…" at bounding box center [492, 211] width 887 height 423
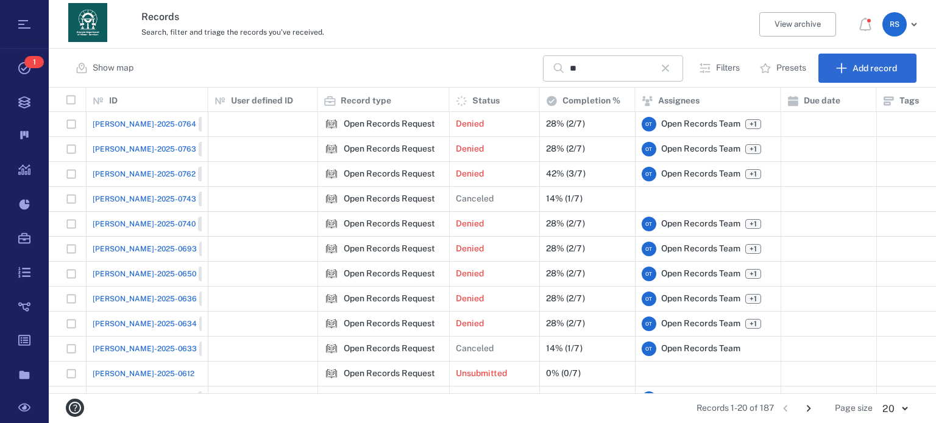
click at [129, 147] on span "[PERSON_NAME]-2025-0763" at bounding box center [145, 149] width 104 height 11
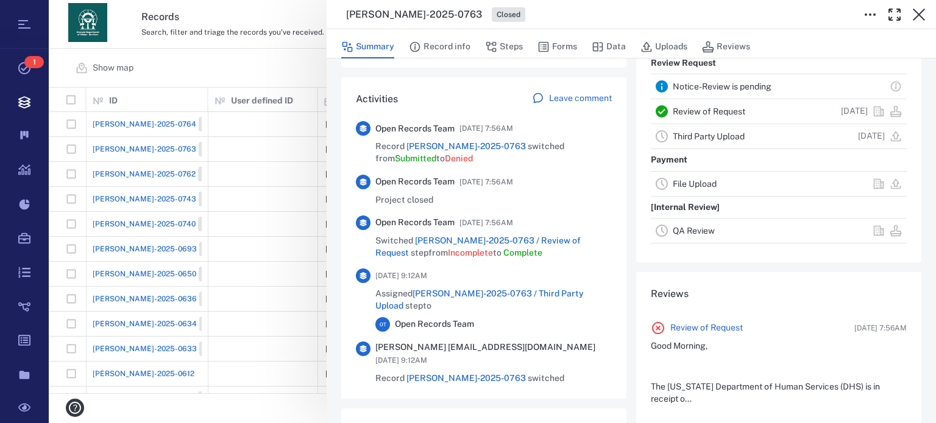
scroll to position [227, 0]
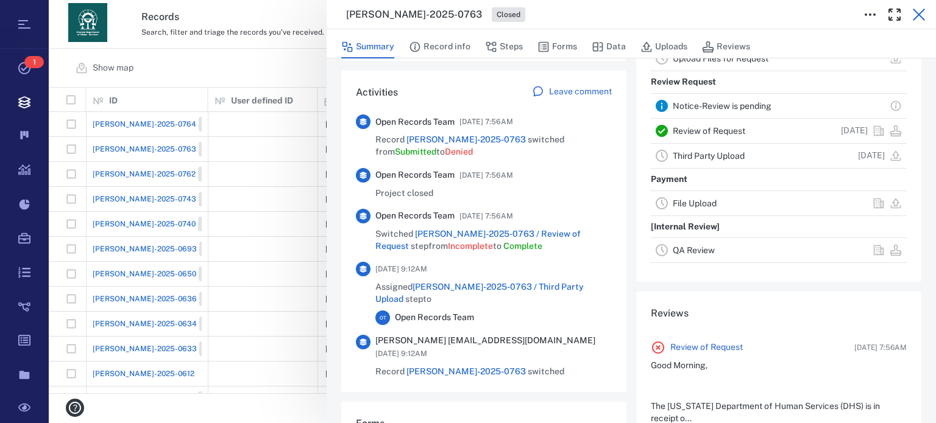
click at [925, 15] on icon "button" at bounding box center [918, 14] width 15 height 15
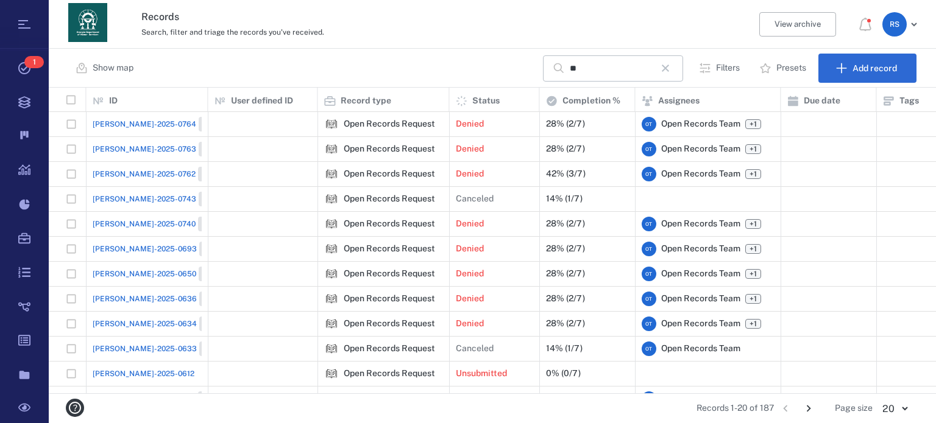
click at [107, 148] on span "[PERSON_NAME]-2025-0763" at bounding box center [145, 149] width 104 height 11
click at [117, 149] on span "[PERSON_NAME]-2025-0763" at bounding box center [145, 149] width 104 height 11
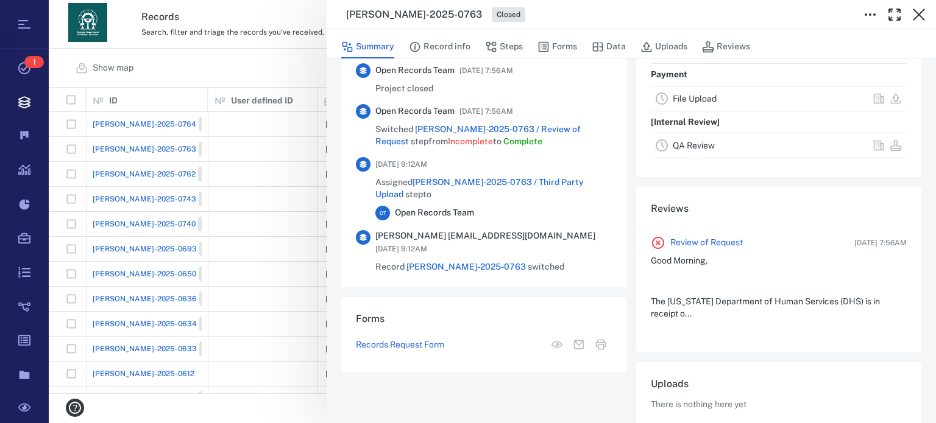
scroll to position [346, 0]
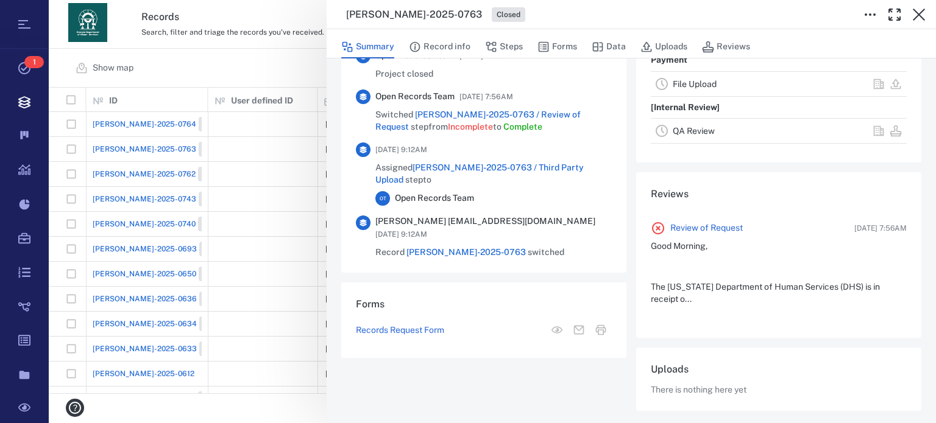
click at [246, 175] on div "[PERSON_NAME]-2025-0763 Closed Summary Record info Steps Forms Data Uploads Rev…" at bounding box center [492, 211] width 887 height 423
click at [234, 178] on div "[PERSON_NAME]-2025-0763 Closed Summary Record info Steps Forms Data Uploads Rev…" at bounding box center [492, 211] width 887 height 423
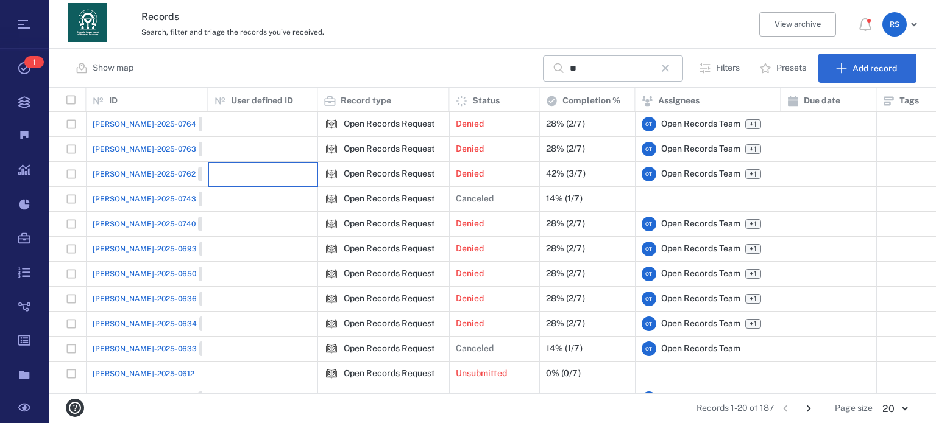
click at [234, 178] on div at bounding box center [262, 174] width 97 height 24
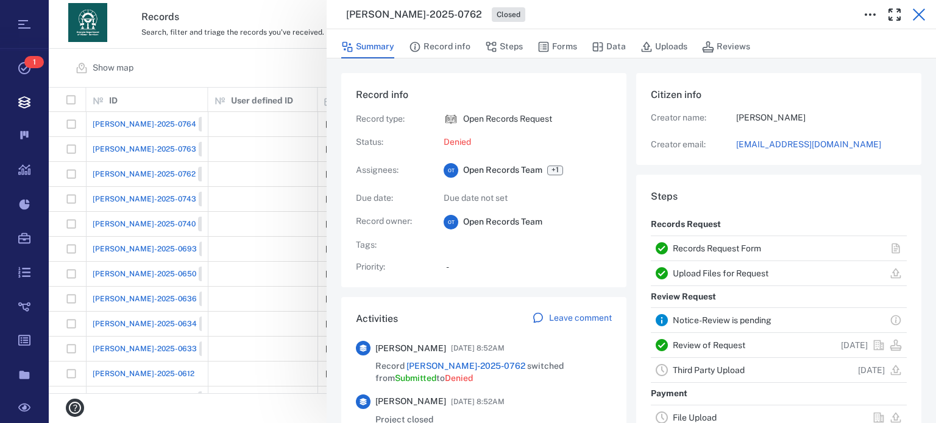
click at [918, 15] on icon "button" at bounding box center [918, 15] width 12 height 12
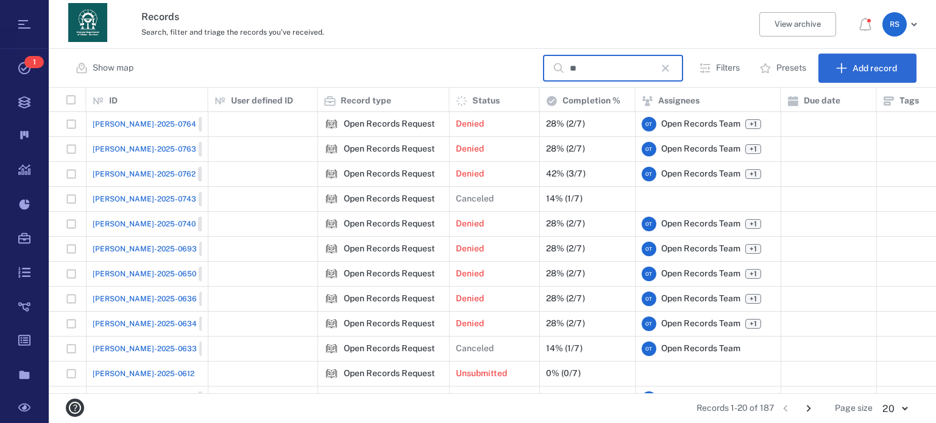
click at [608, 78] on input "**" at bounding box center [611, 68] width 85 height 26
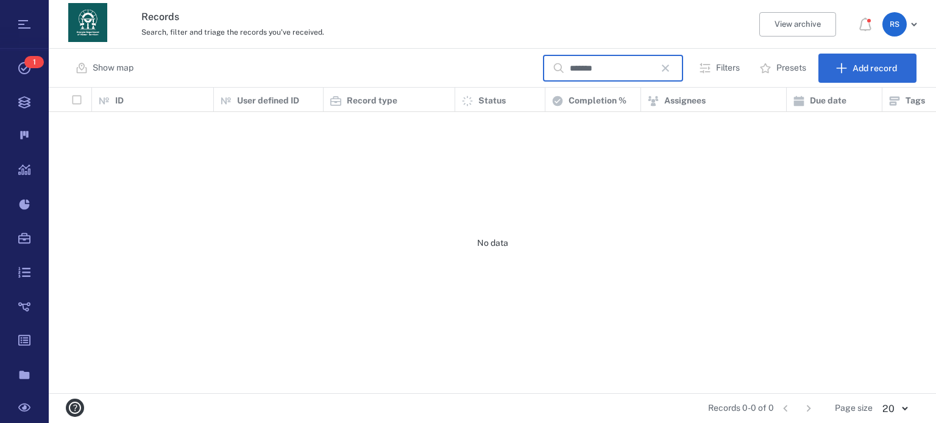
scroll to position [297, 878]
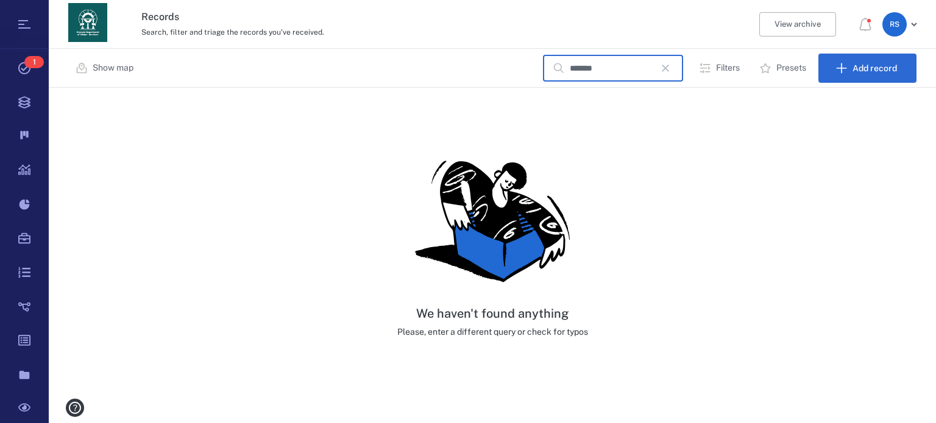
click at [616, 75] on input "******" at bounding box center [611, 68] width 85 height 26
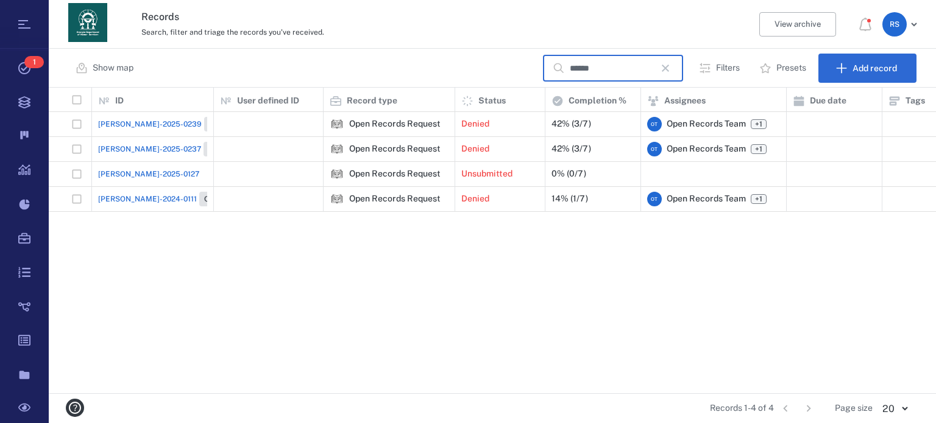
type input "*****"
click at [286, 124] on div at bounding box center [268, 124] width 97 height 24
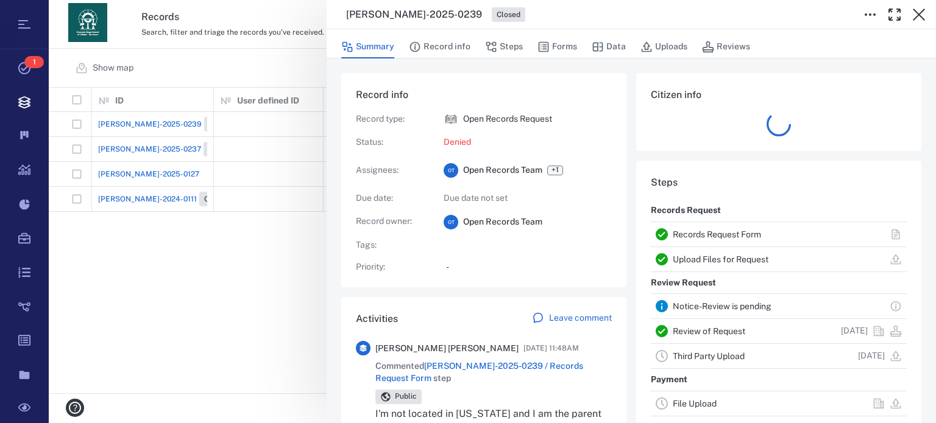
click at [278, 143] on div "[PERSON_NAME]-2025-0239 Closed Summary Record info Steps Forms Data Uploads Rev…" at bounding box center [492, 211] width 887 height 423
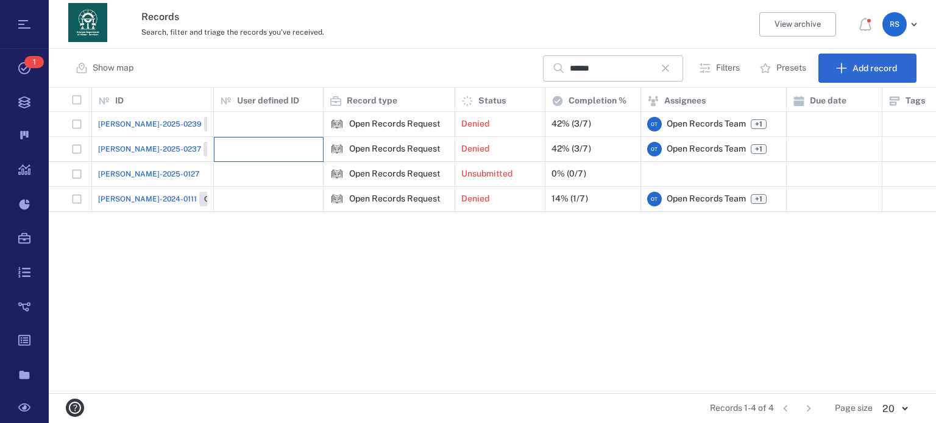
click at [283, 150] on div at bounding box center [268, 149] width 97 height 24
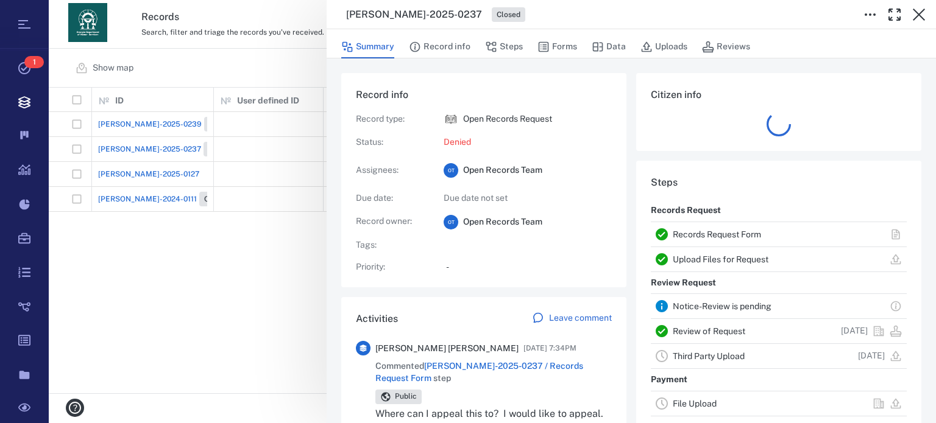
click at [251, 169] on div "[PERSON_NAME]-2025-0237 Closed Summary Record info Steps Forms Data Uploads Rev…" at bounding box center [492, 211] width 887 height 423
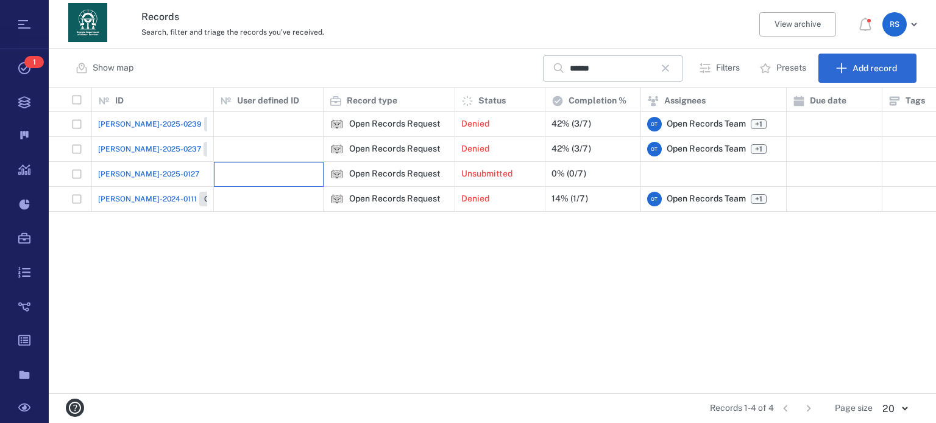
click at [236, 175] on div at bounding box center [268, 174] width 97 height 24
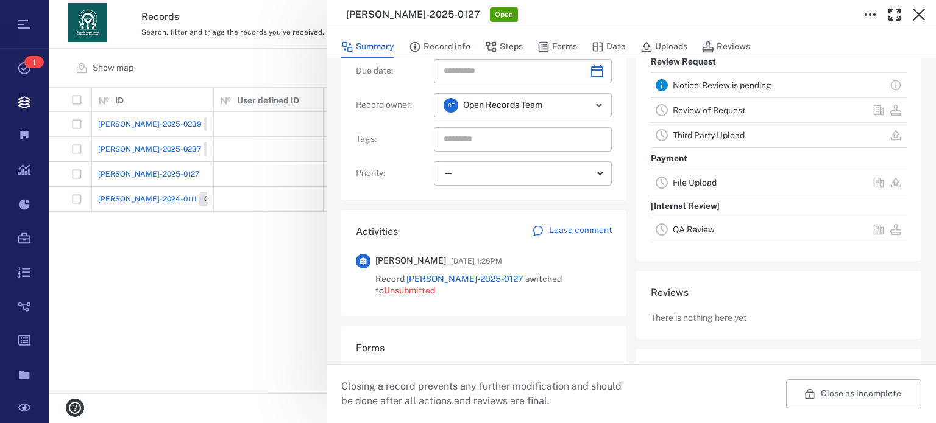
scroll to position [132, 0]
click at [272, 197] on div "**********" at bounding box center [492, 211] width 887 height 423
click at [272, 196] on div "**********" at bounding box center [492, 211] width 887 height 423
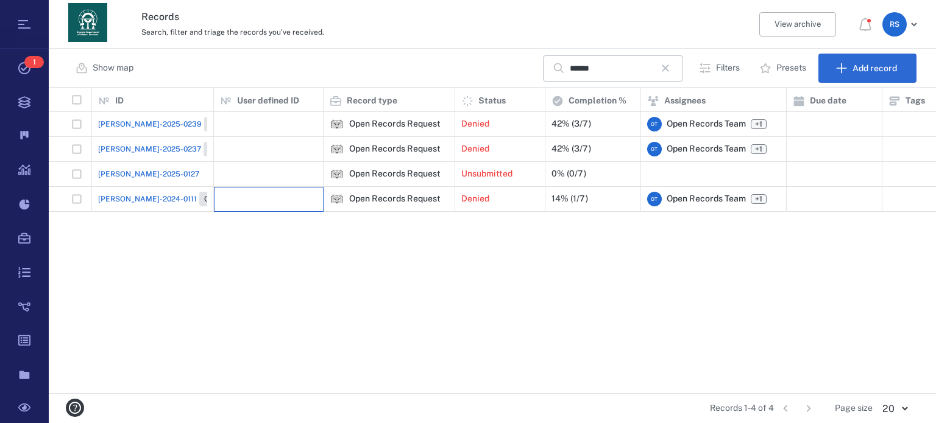
click at [272, 196] on div at bounding box center [268, 199] width 97 height 24
